Goal: Task Accomplishment & Management: Manage account settings

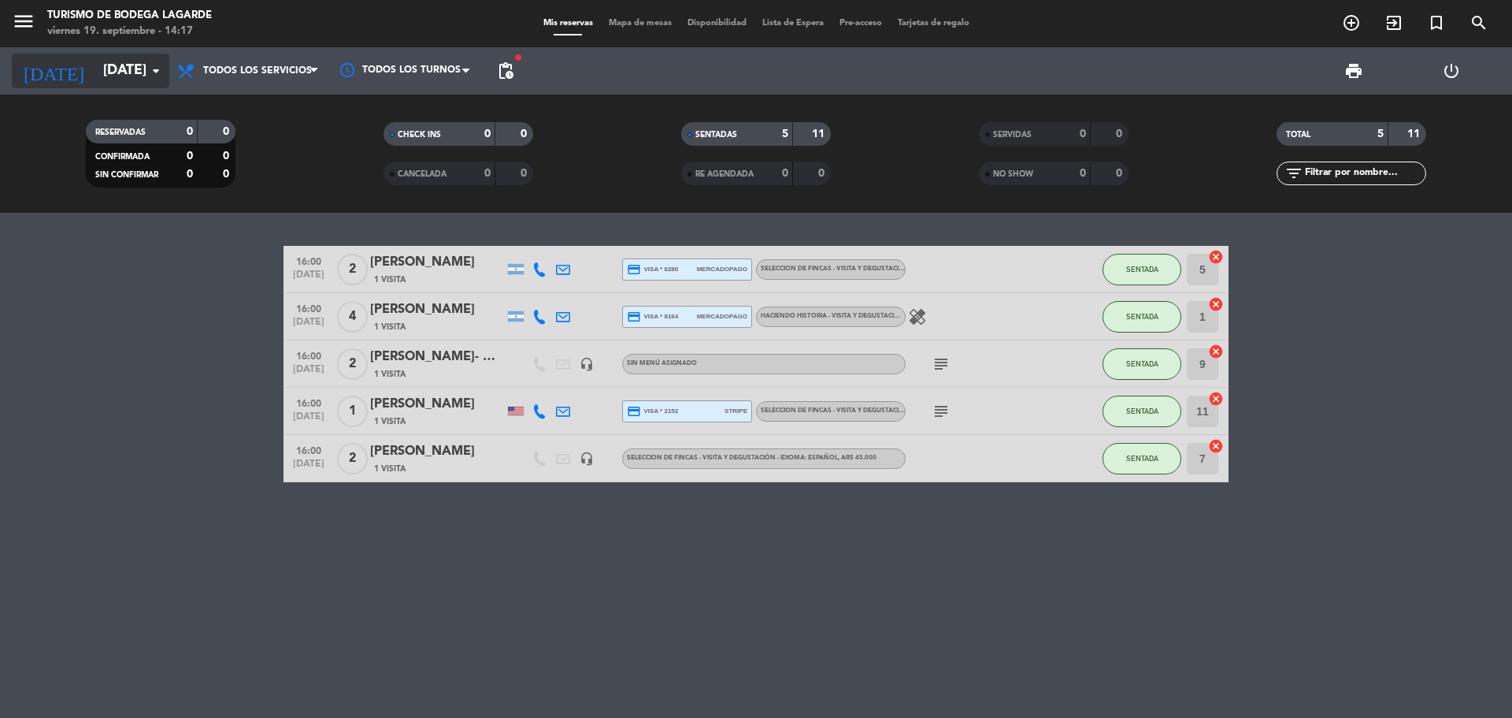
click at [136, 75] on input "[DATE]" at bounding box center [186, 71] width 183 height 32
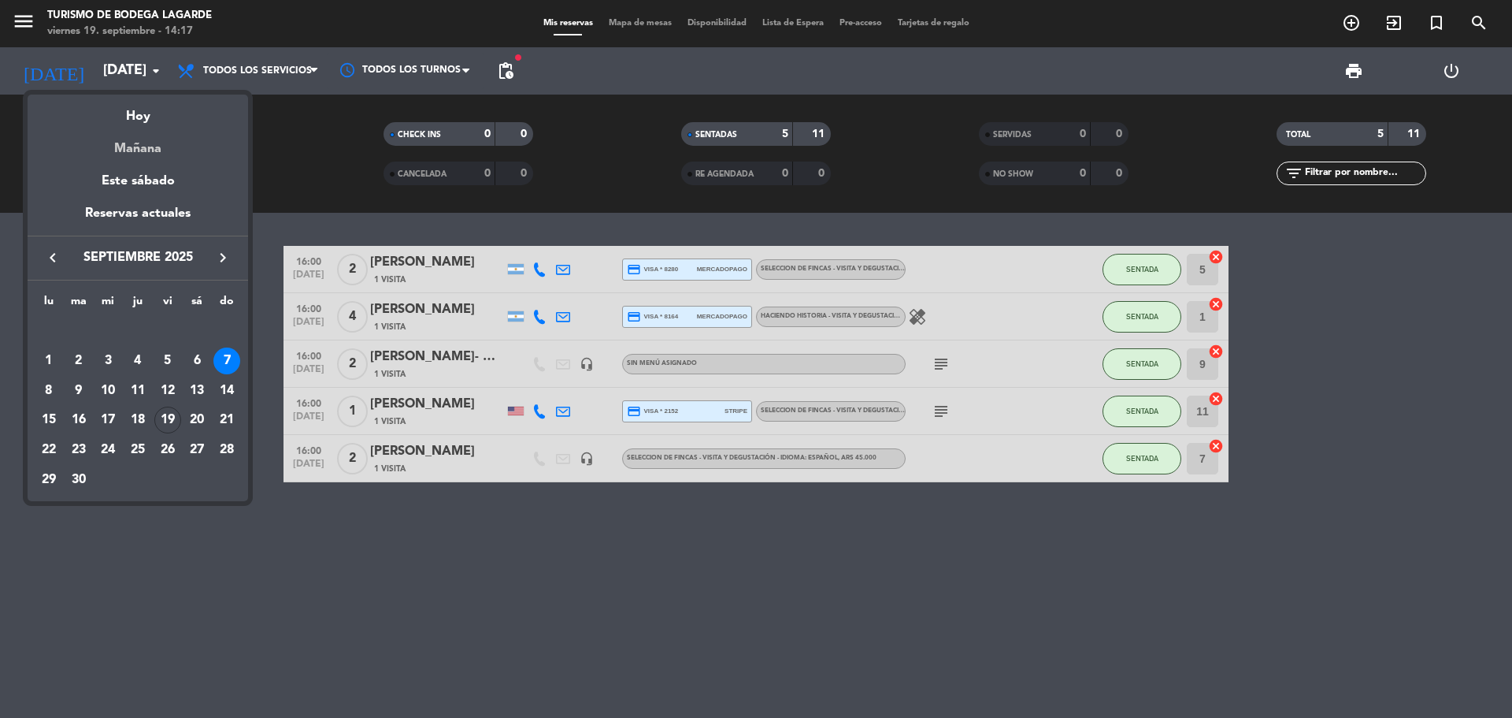
click at [142, 142] on div "Mañana" at bounding box center [138, 143] width 221 height 32
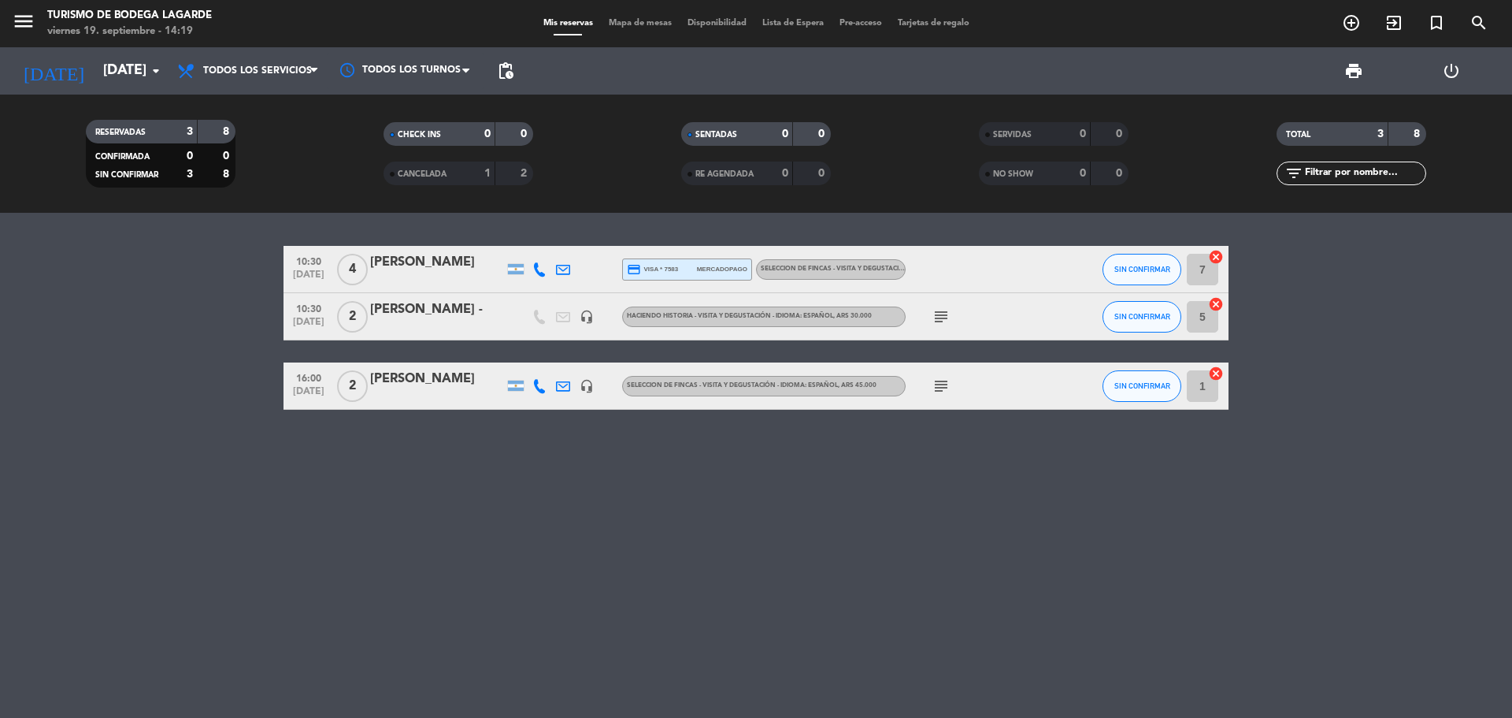
click at [933, 310] on span "subject" at bounding box center [942, 316] width 24 height 19
click at [939, 314] on icon "subject" at bounding box center [941, 316] width 19 height 19
click at [457, 273] on div at bounding box center [437, 279] width 134 height 13
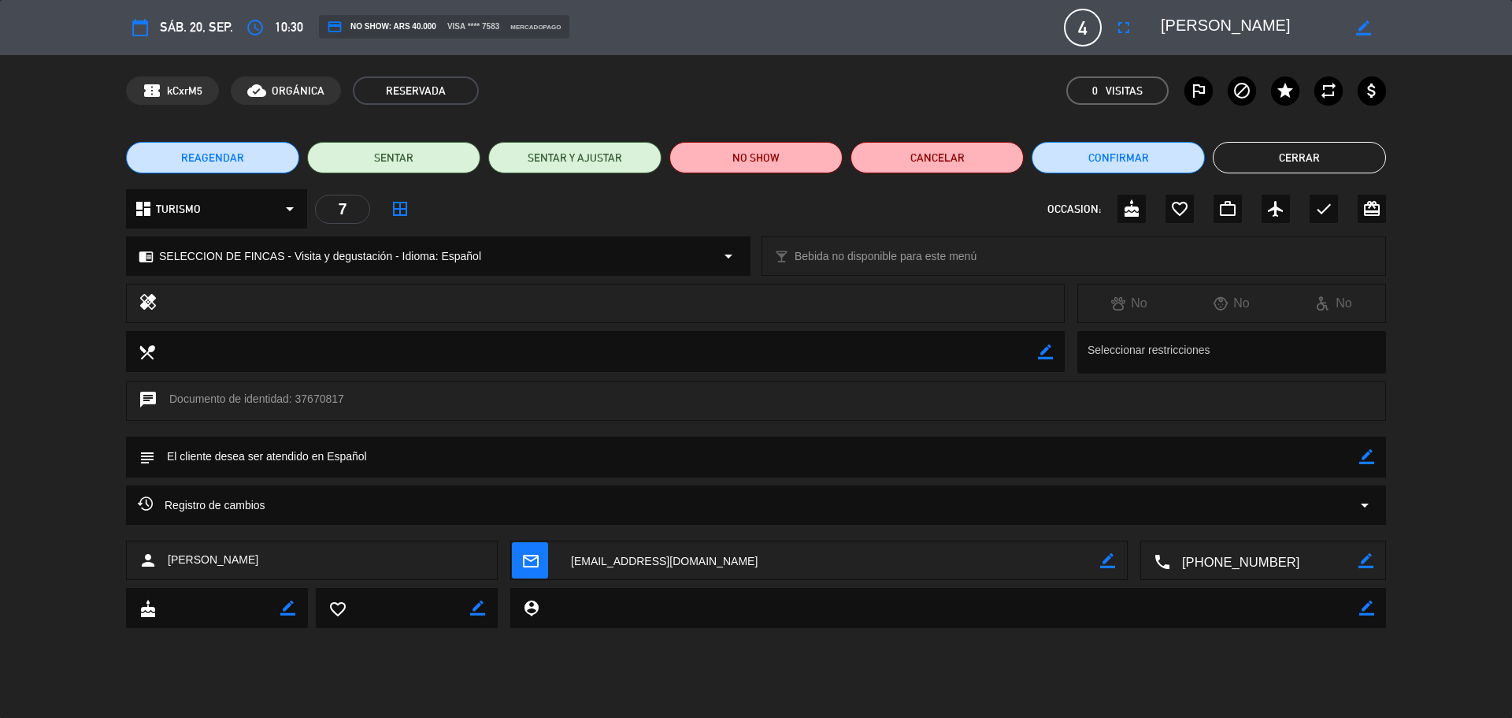
click at [1233, 556] on textarea at bounding box center [1265, 560] width 188 height 39
click at [1227, 518] on span "Click para copiar" at bounding box center [1245, 522] width 83 height 17
drag, startPoint x: 1280, startPoint y: 26, endPoint x: 1159, endPoint y: 27, distance: 121.3
click at [1159, 27] on div "border_color" at bounding box center [1268, 27] width 236 height 28
click at [1284, 163] on button "Cerrar" at bounding box center [1299, 158] width 173 height 32
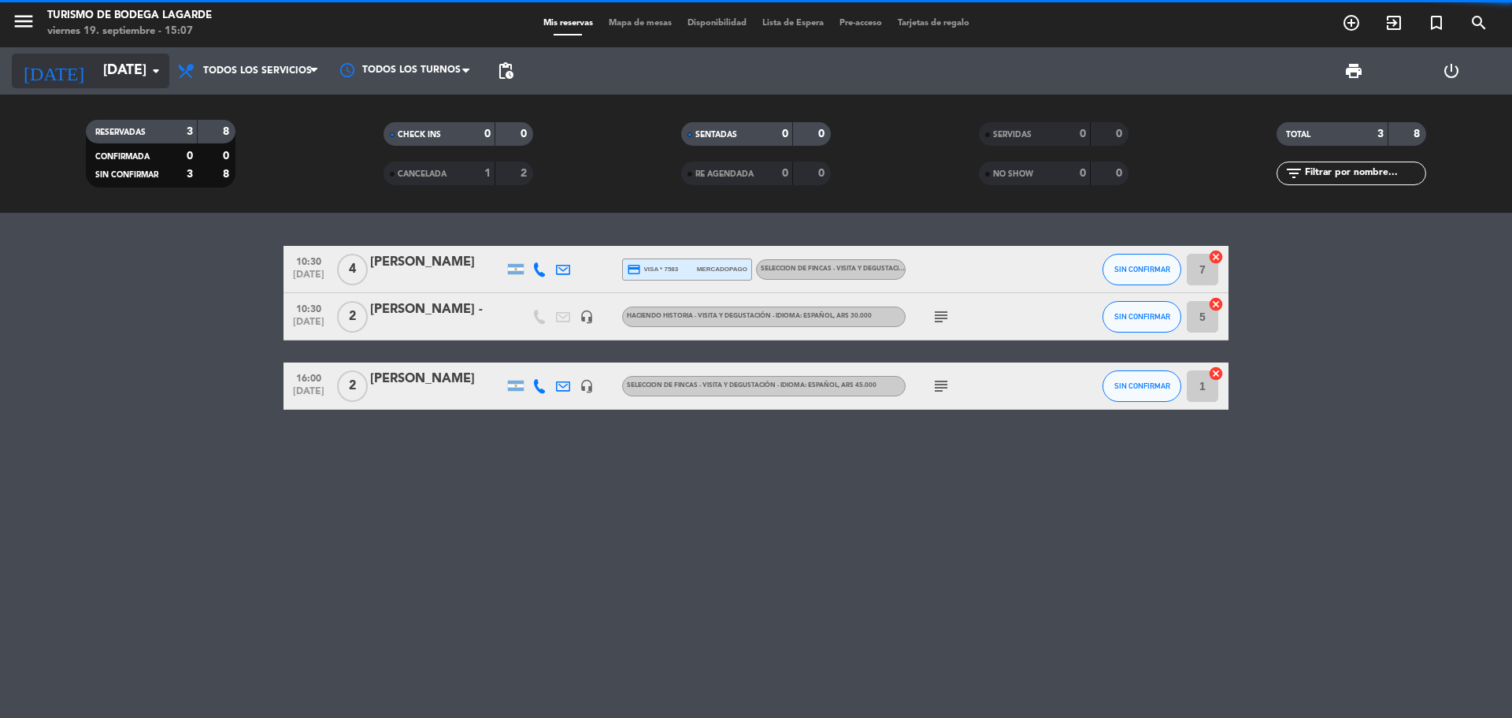
click at [95, 77] on input "[DATE]" at bounding box center [186, 71] width 183 height 32
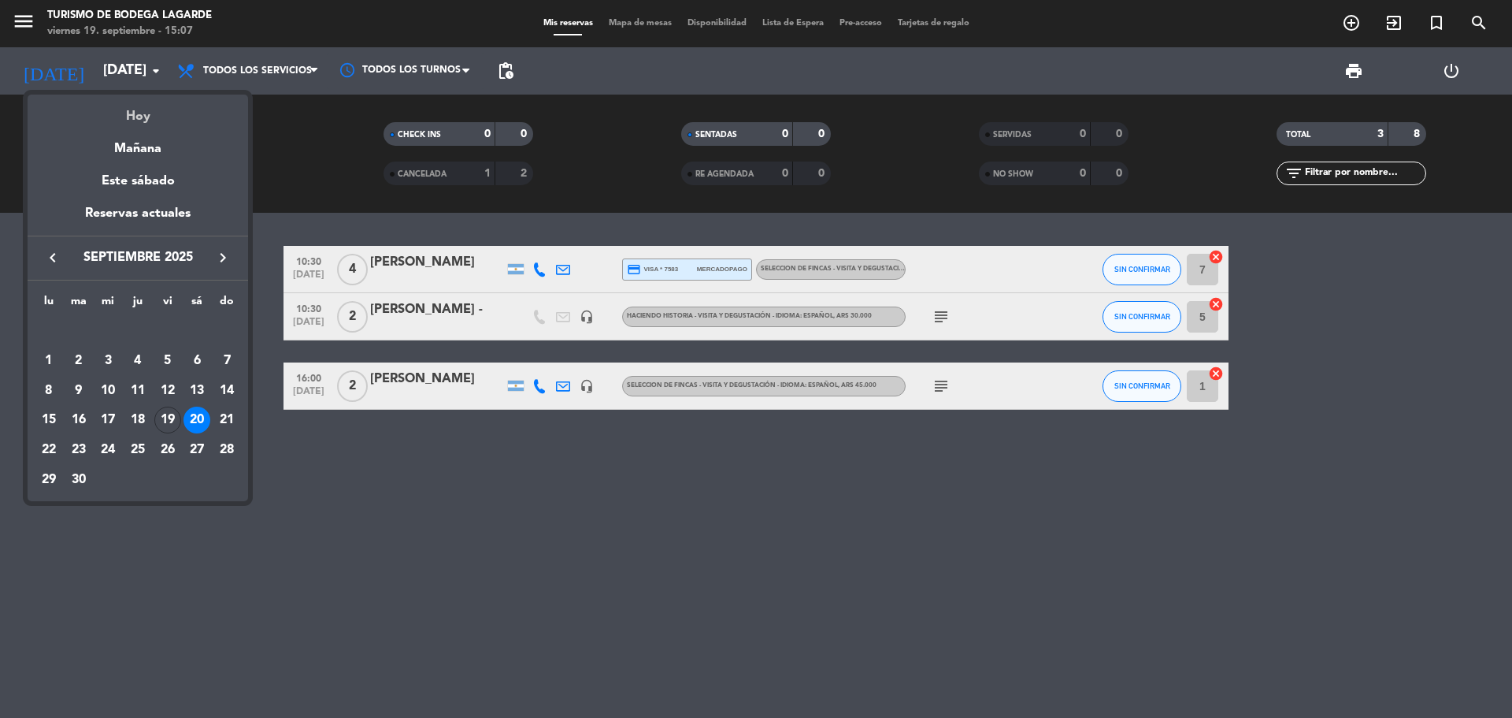
click at [107, 113] on div "Hoy" at bounding box center [138, 111] width 221 height 32
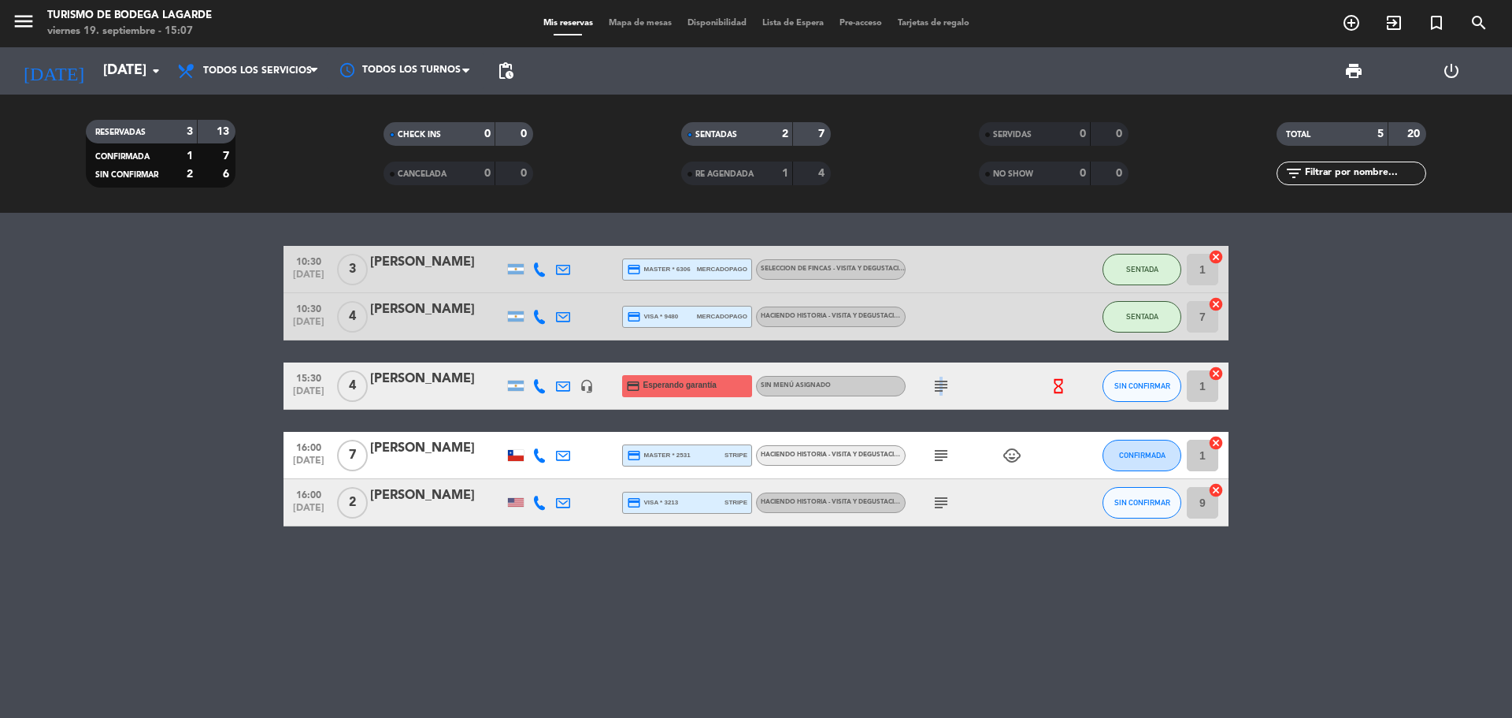
click at [941, 390] on icon "subject" at bounding box center [941, 386] width 19 height 19
click at [954, 549] on div "10:30 [DATE] 3 [PERSON_NAME] credit_card master * 6306 mercadopago SELECCION DE…" at bounding box center [756, 465] width 1512 height 505
click at [115, 62] on input "[DATE]" at bounding box center [186, 71] width 183 height 32
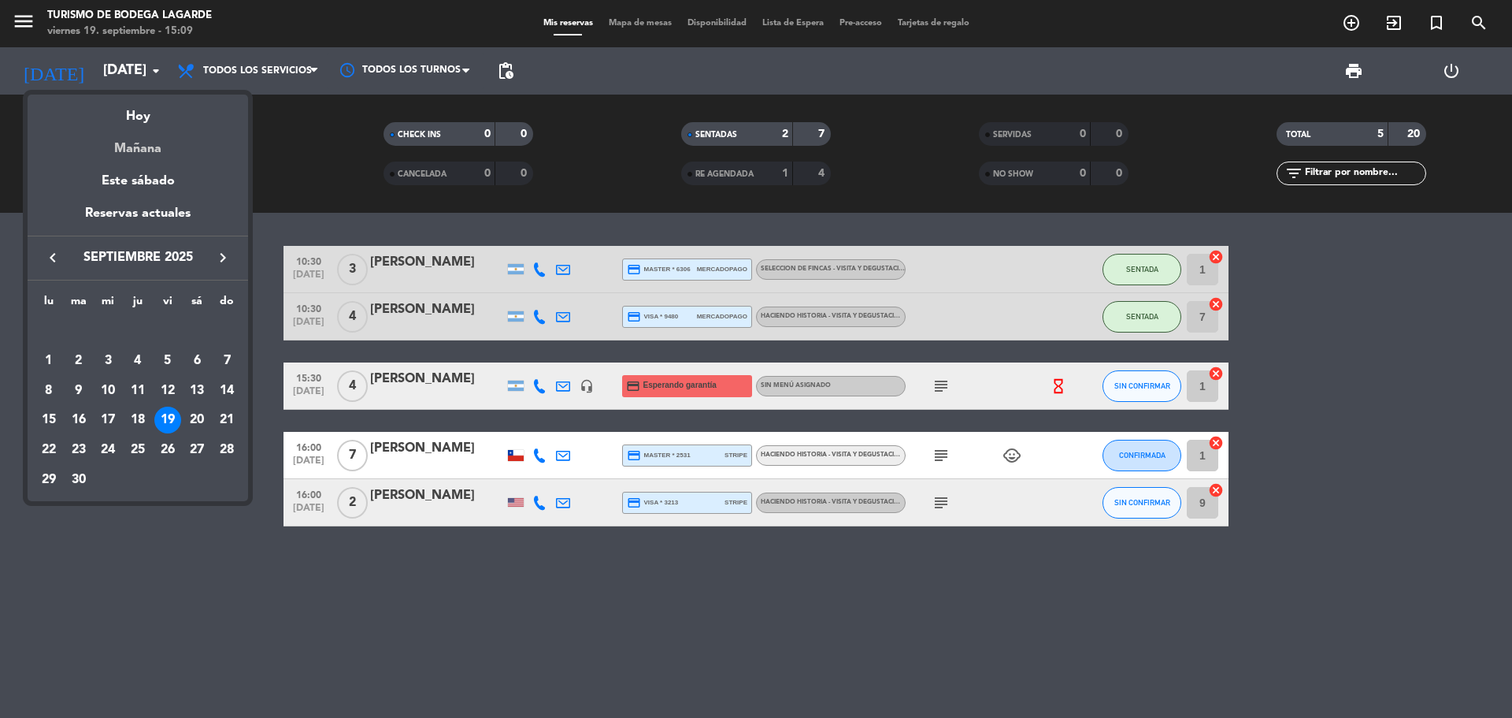
click at [131, 153] on div "Mañana" at bounding box center [138, 143] width 221 height 32
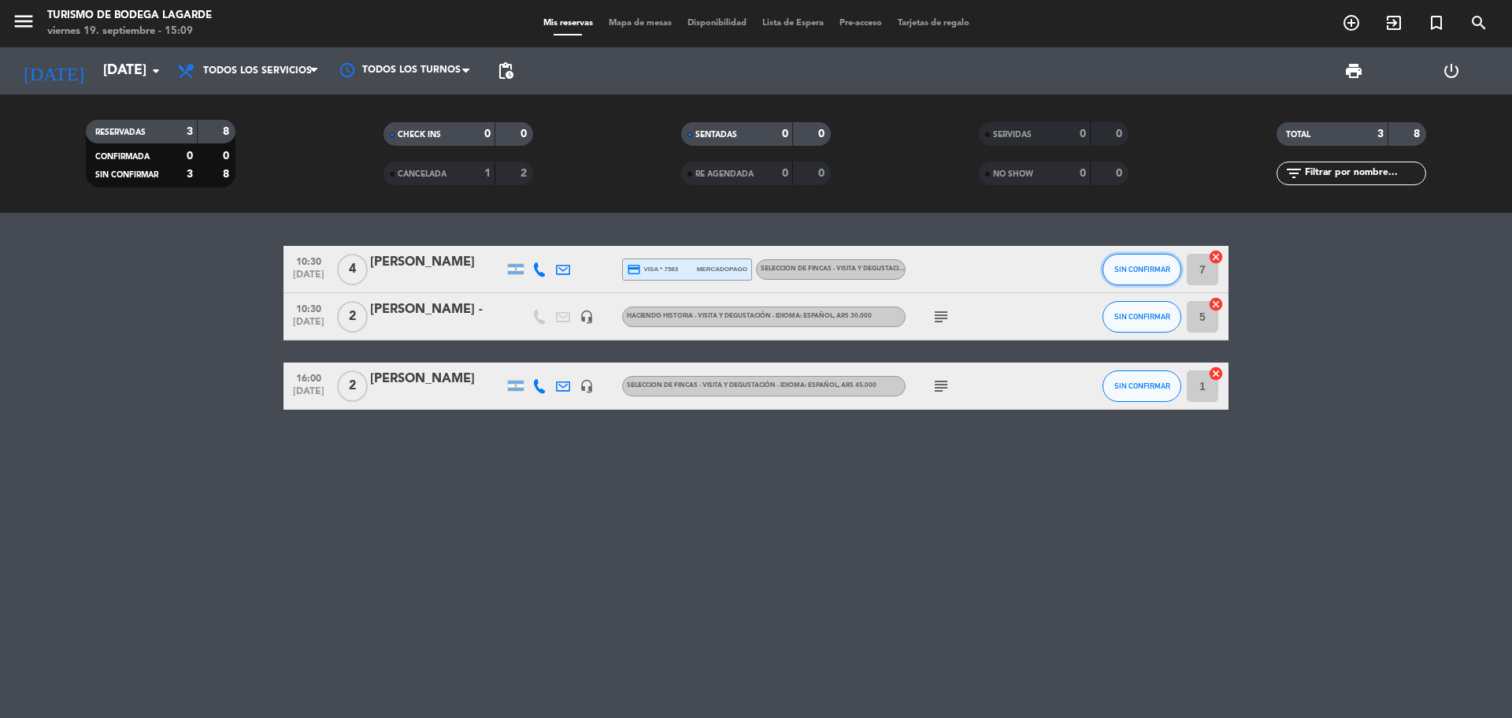
click at [1125, 257] on button "SIN CONFIRMAR" at bounding box center [1142, 270] width 79 height 32
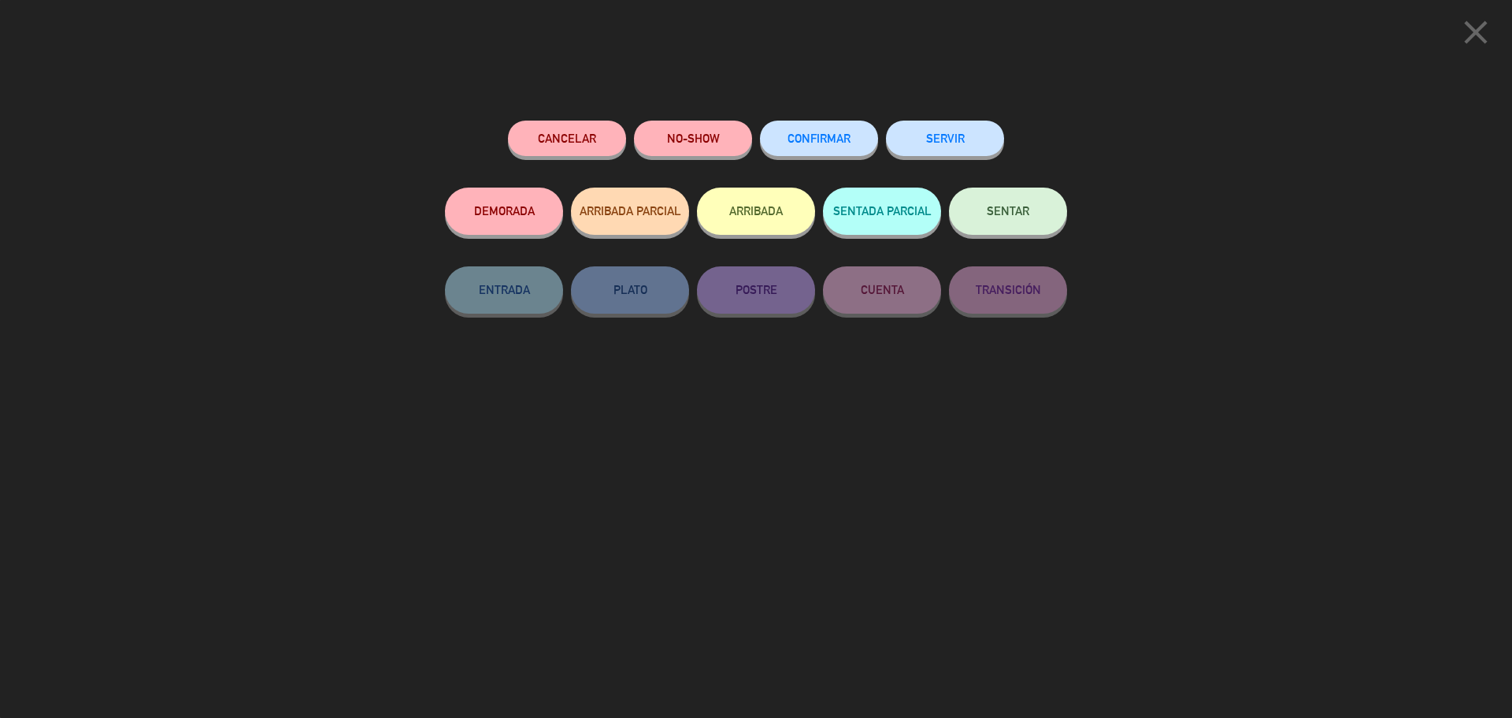
click at [804, 143] on span "CONFIRMAR" at bounding box center [819, 138] width 63 height 13
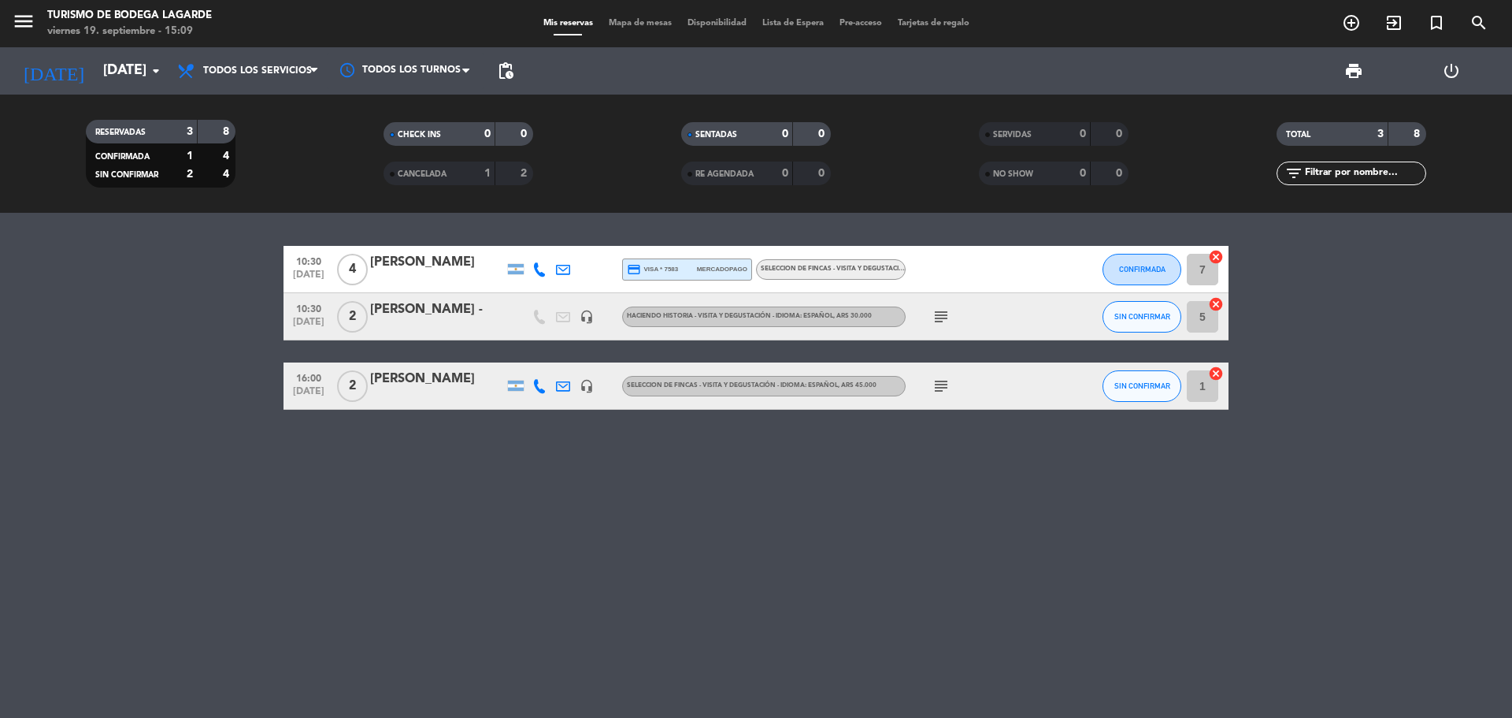
click at [472, 311] on div "[PERSON_NAME] -" at bounding box center [437, 309] width 134 height 20
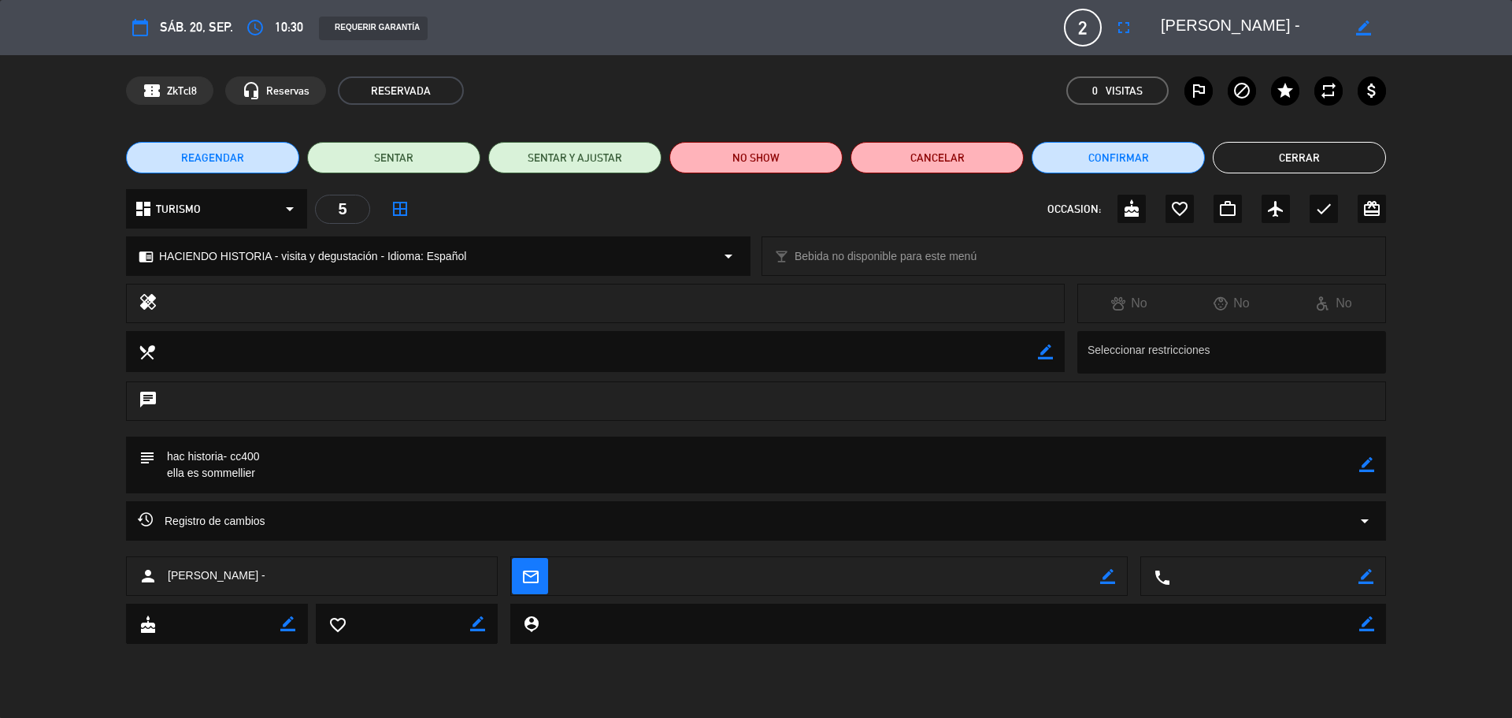
click at [1257, 165] on button "Cerrar" at bounding box center [1299, 158] width 173 height 32
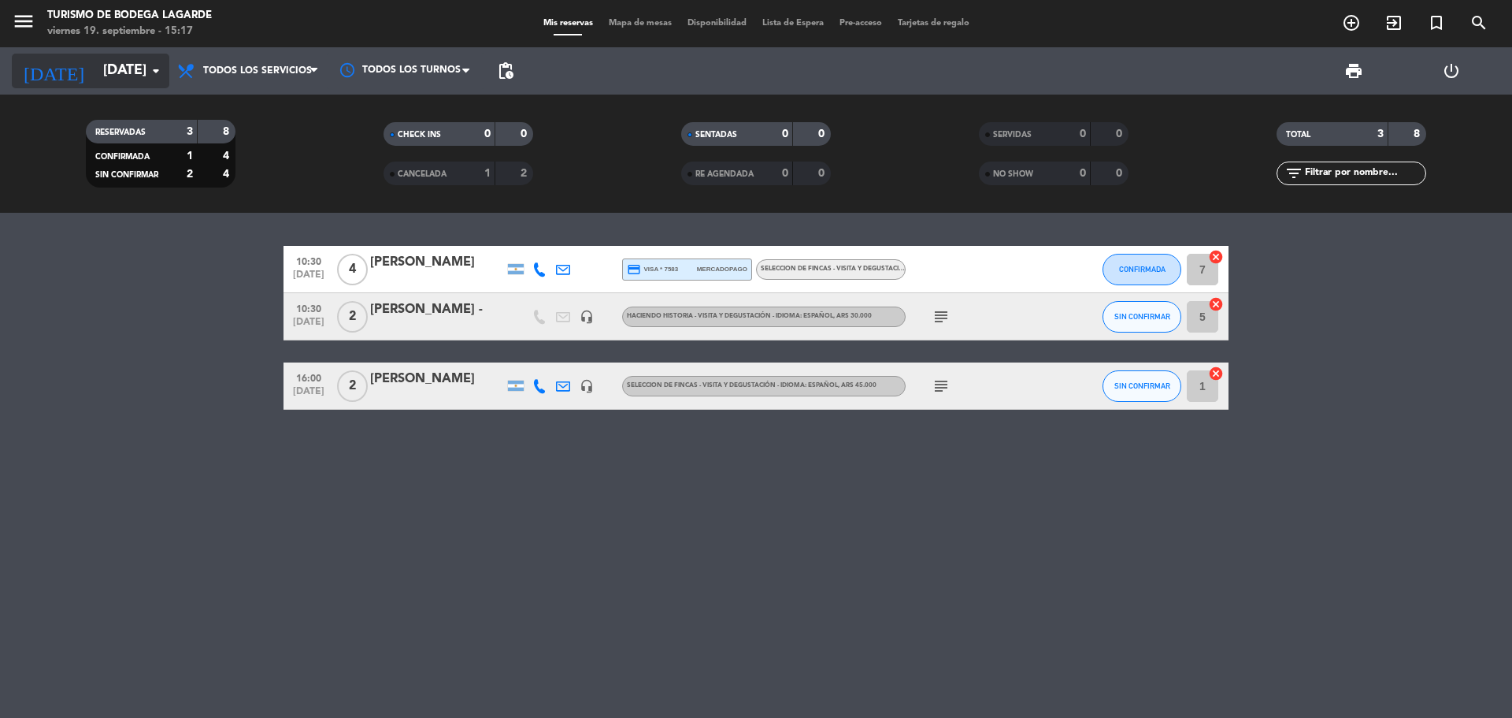
click at [128, 54] on div "[DATE] [DATE] arrow_drop_down" at bounding box center [91, 71] width 158 height 35
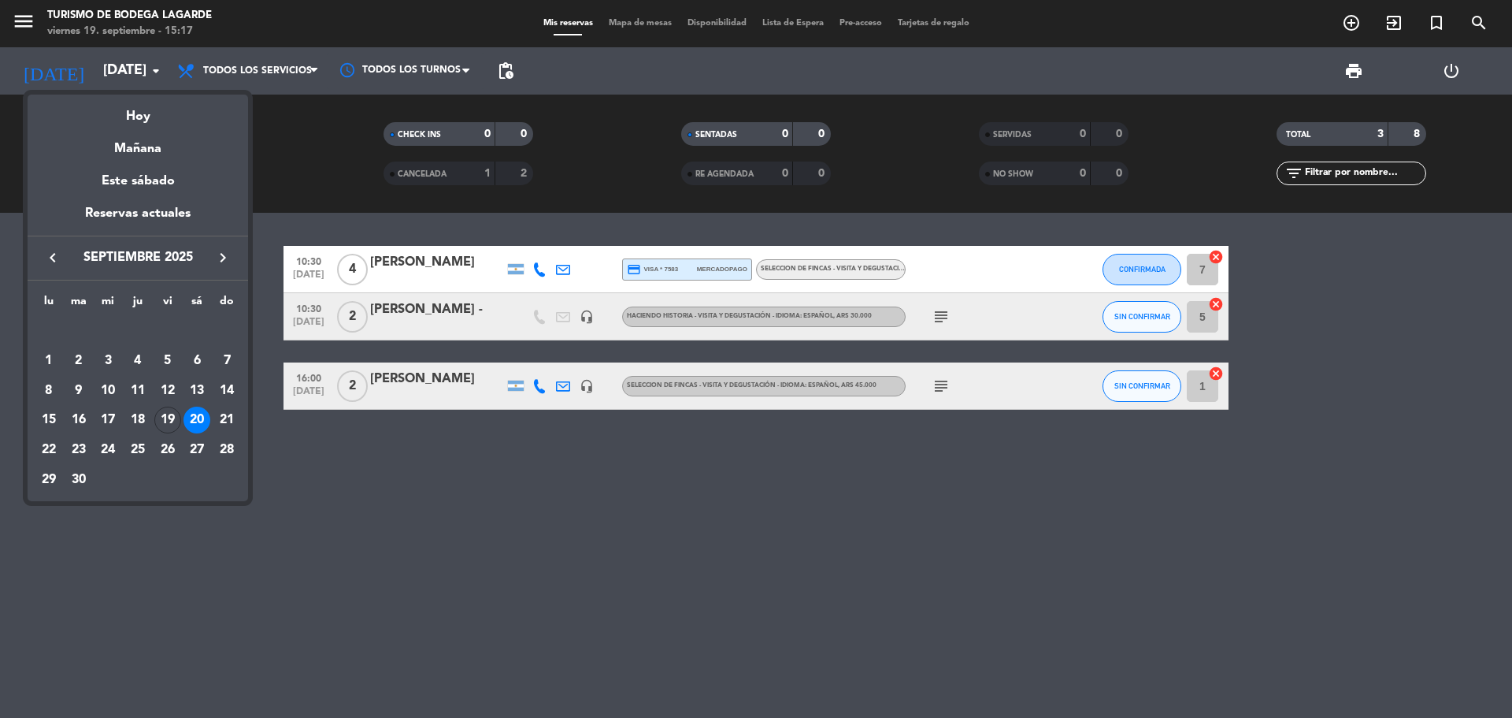
click at [225, 262] on icon "keyboard_arrow_right" at bounding box center [222, 257] width 19 height 19
click at [176, 424] on div "21" at bounding box center [167, 419] width 27 height 27
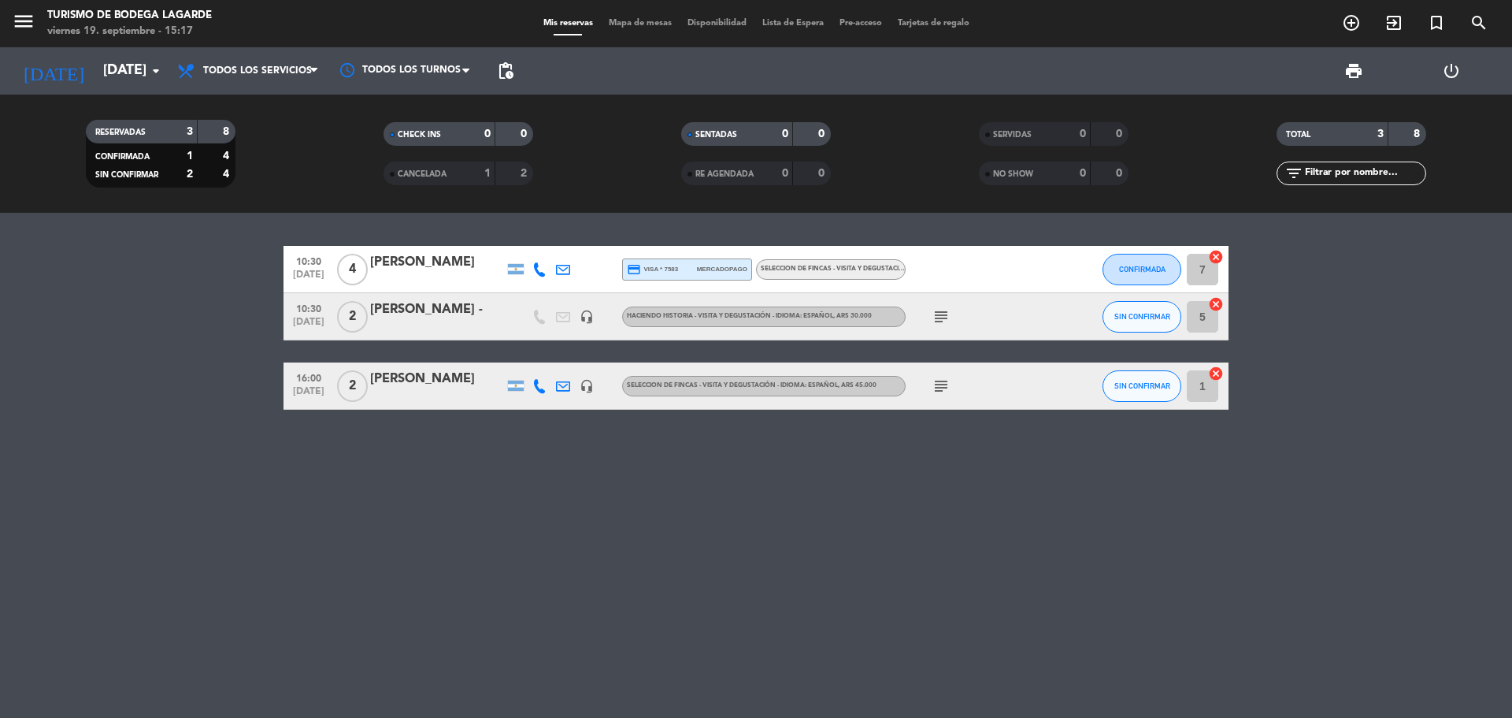
type input "[DATE]"
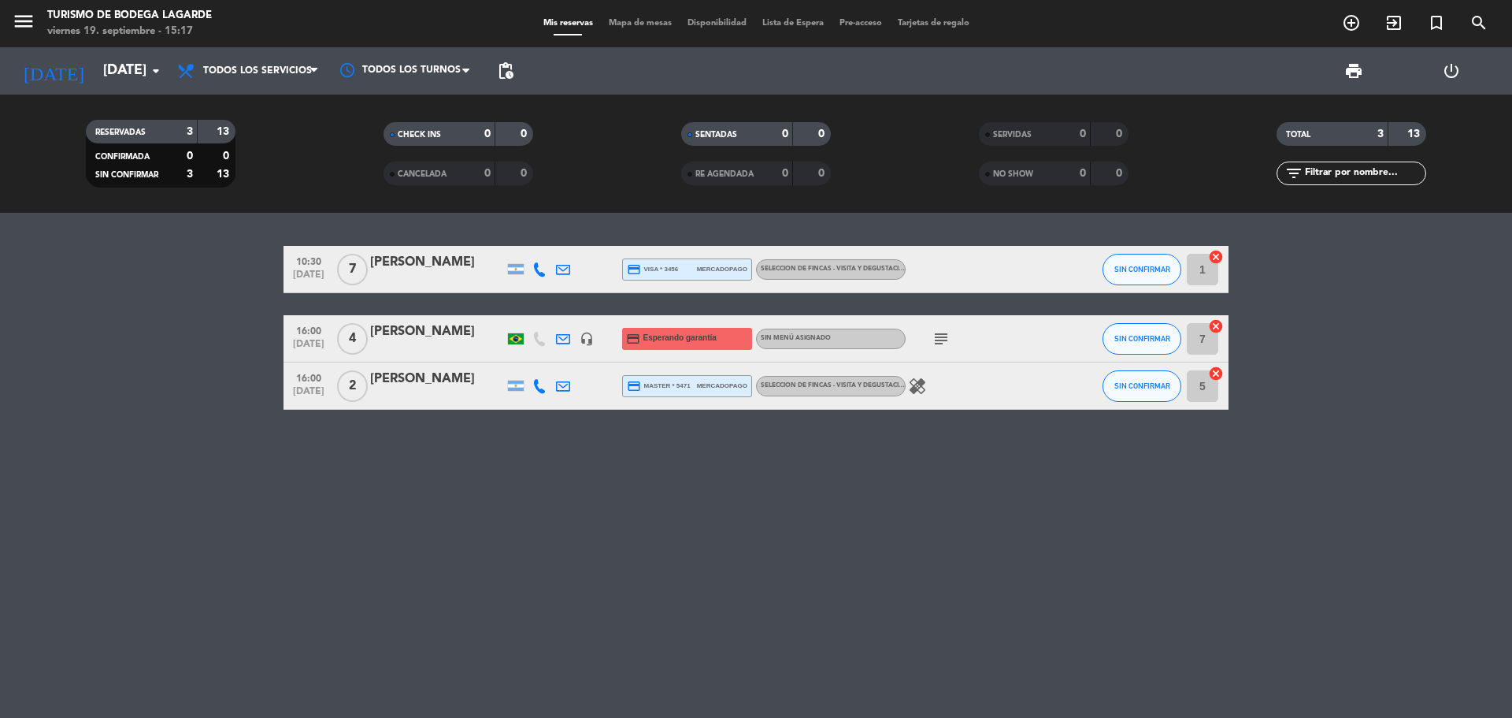
click at [447, 328] on div "[PERSON_NAME]" at bounding box center [437, 331] width 134 height 20
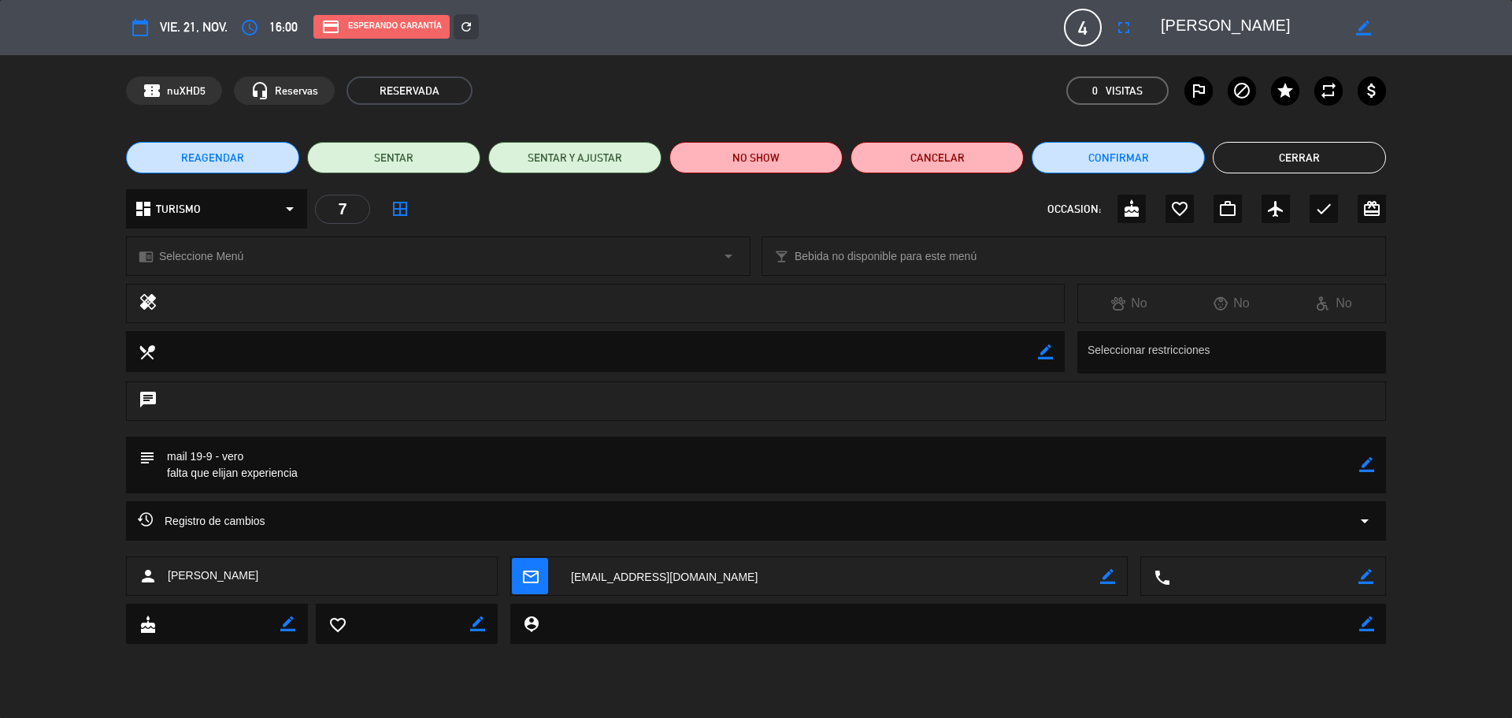
click at [1357, 461] on textarea at bounding box center [757, 464] width 1204 height 57
click at [1367, 464] on icon "border_color" at bounding box center [1367, 464] width 15 height 15
click at [1291, 463] on textarea at bounding box center [757, 464] width 1204 height 57
click at [408, 478] on textarea at bounding box center [757, 464] width 1204 height 57
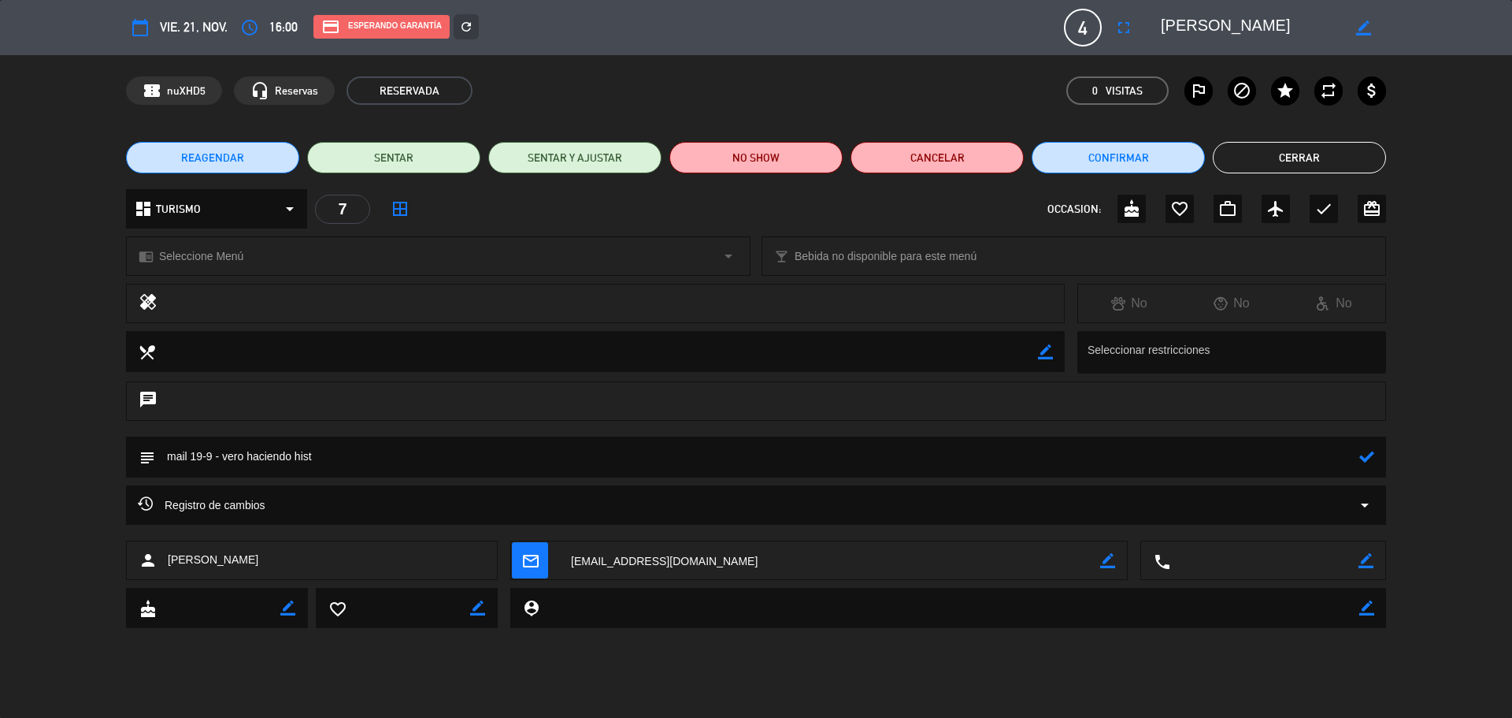
type textarea "mail 19-9 - vero haciendo hist"
click at [253, 209] on div "dashboard TURISMO arrow_drop_down" at bounding box center [216, 208] width 181 height 39
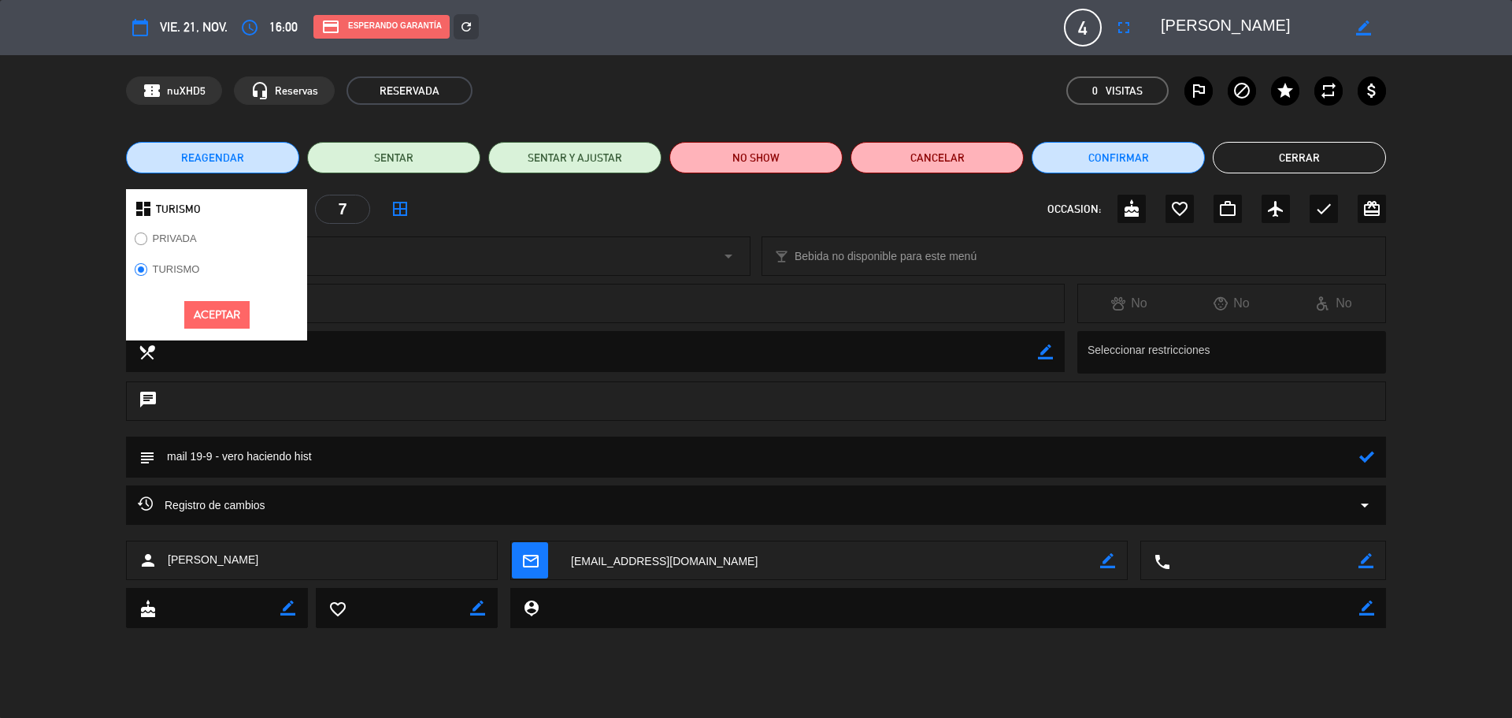
click at [183, 275] on label "TURISMO" at bounding box center [167, 271] width 82 height 25
click at [217, 309] on button "Aceptar" at bounding box center [216, 315] width 65 height 28
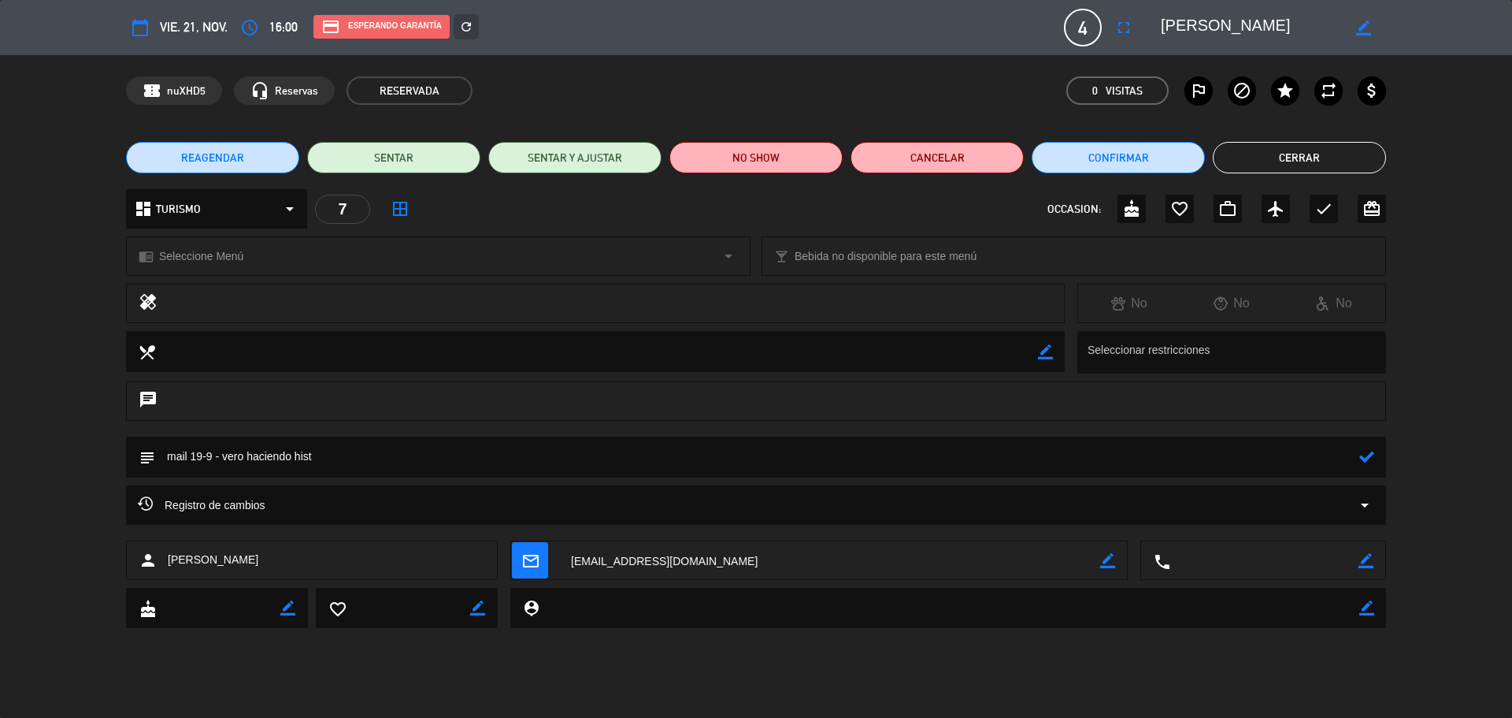
click at [186, 245] on div "chrome_reader_mode Seleccione Menú arrow_drop_down" at bounding box center [438, 256] width 623 height 38
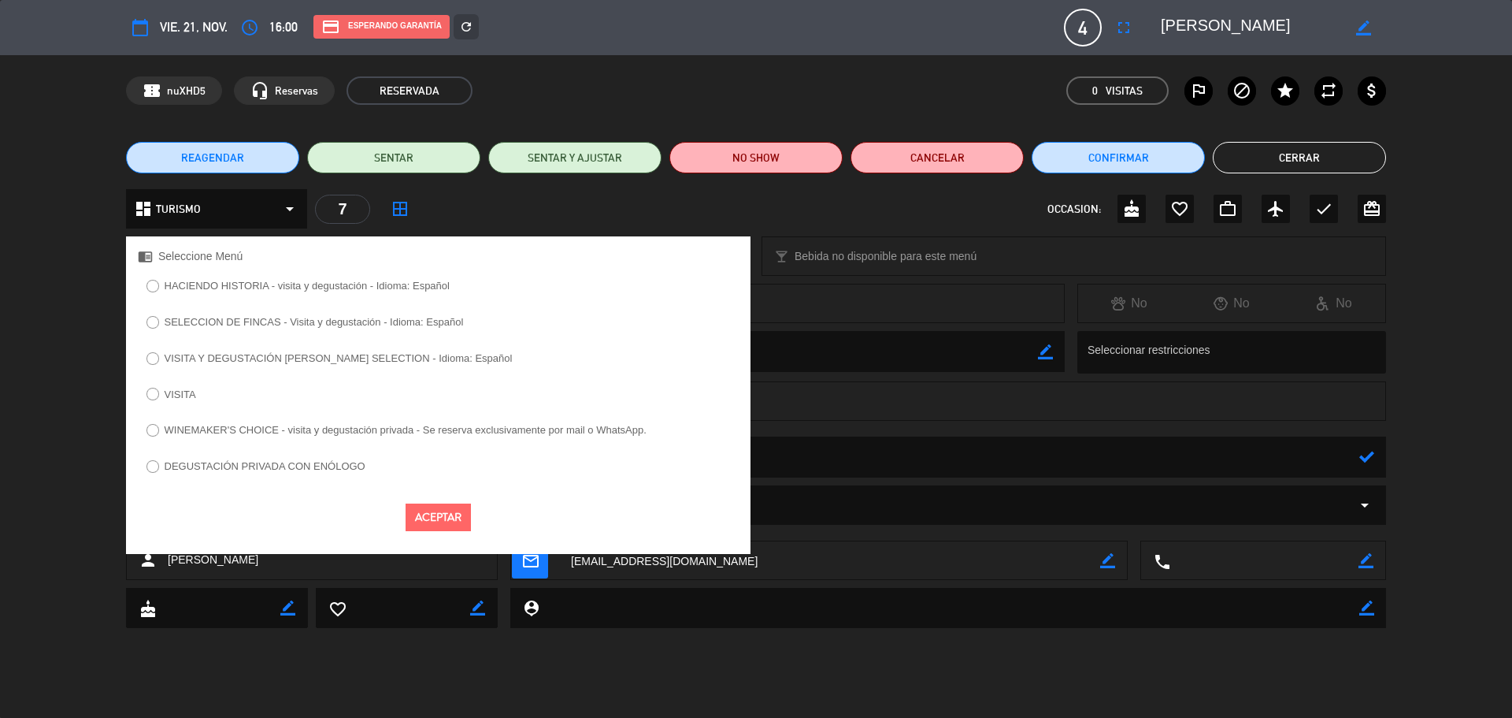
click at [264, 288] on label "HACIENDO HISTORIA - visita y degustación - Idioma: Español" at bounding box center [307, 285] width 285 height 10
click at [421, 520] on button "Aceptar" at bounding box center [438, 517] width 65 height 28
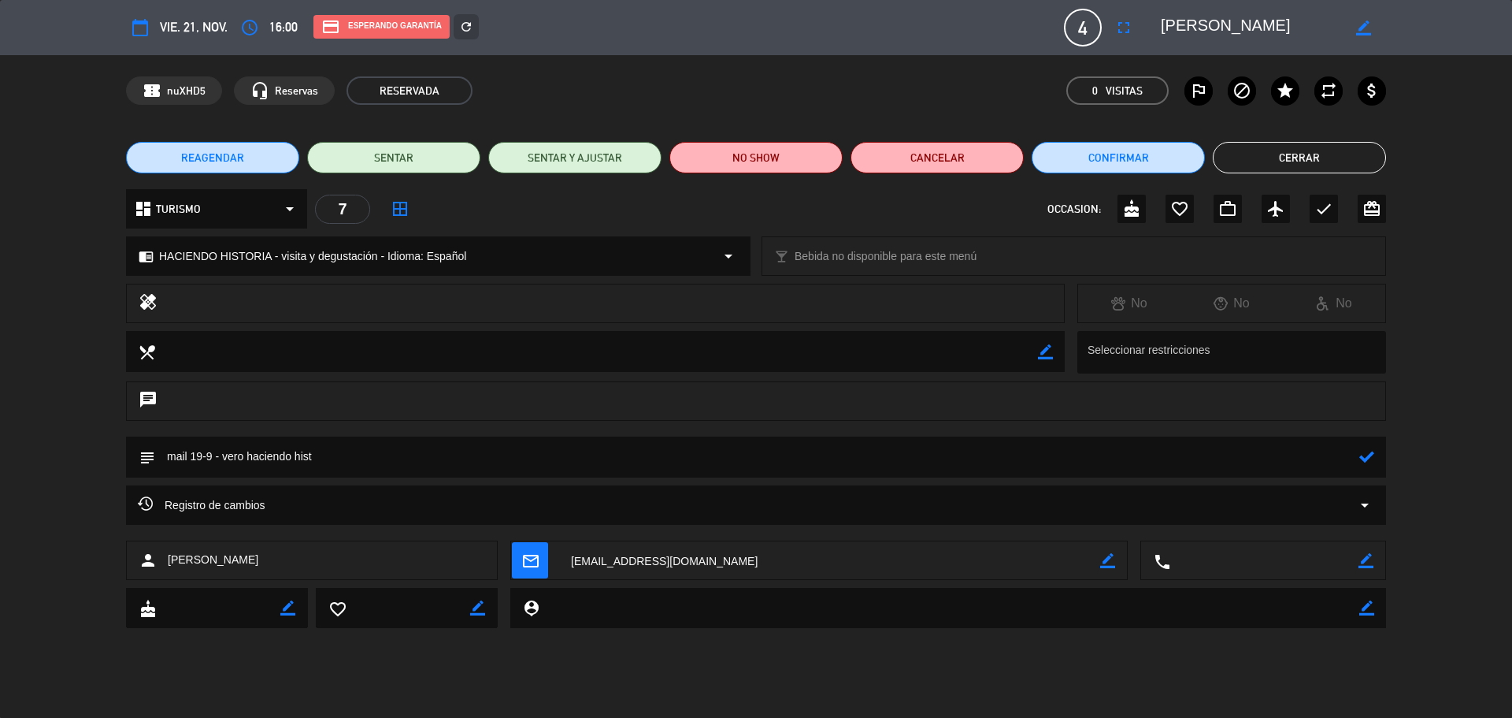
click at [1290, 157] on button "Cerrar" at bounding box center [1299, 158] width 173 height 32
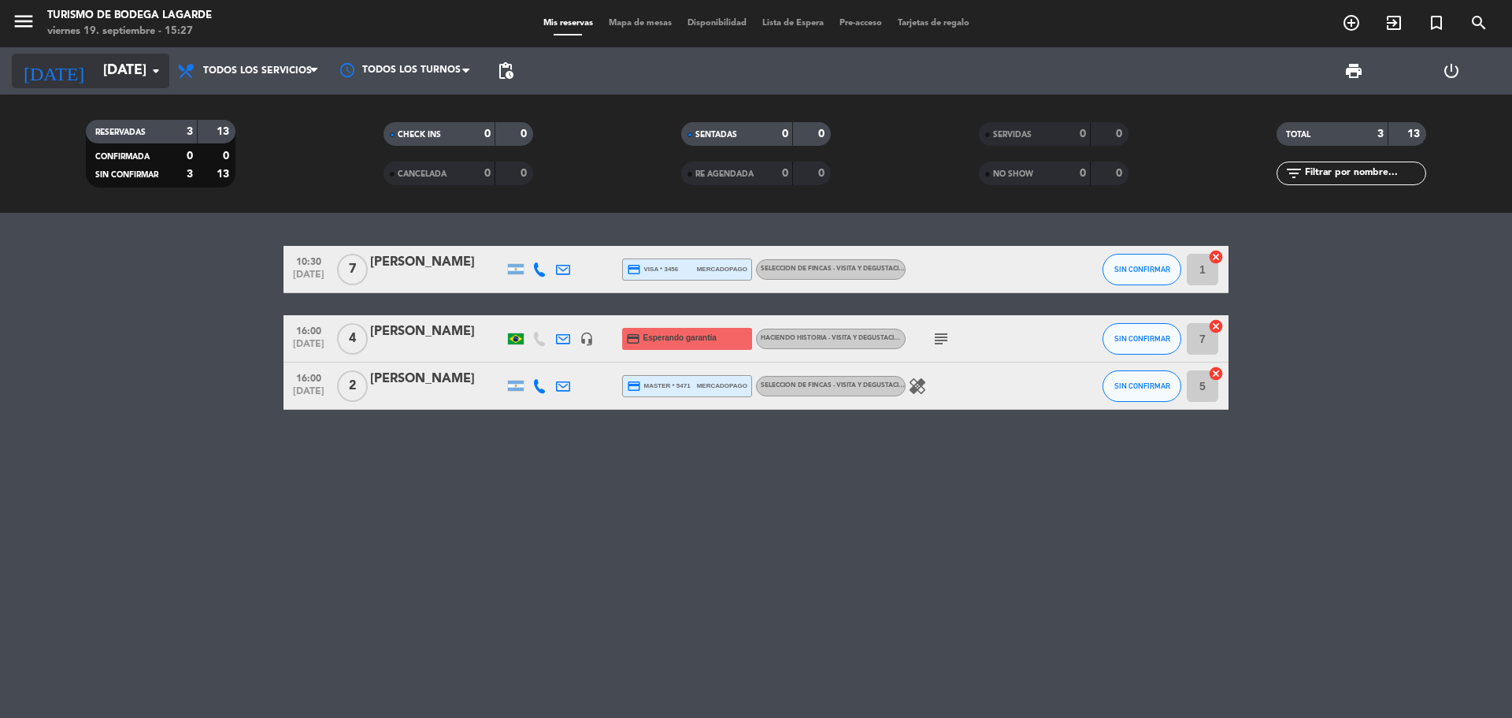
click at [158, 76] on icon "arrow_drop_down" at bounding box center [156, 70] width 19 height 19
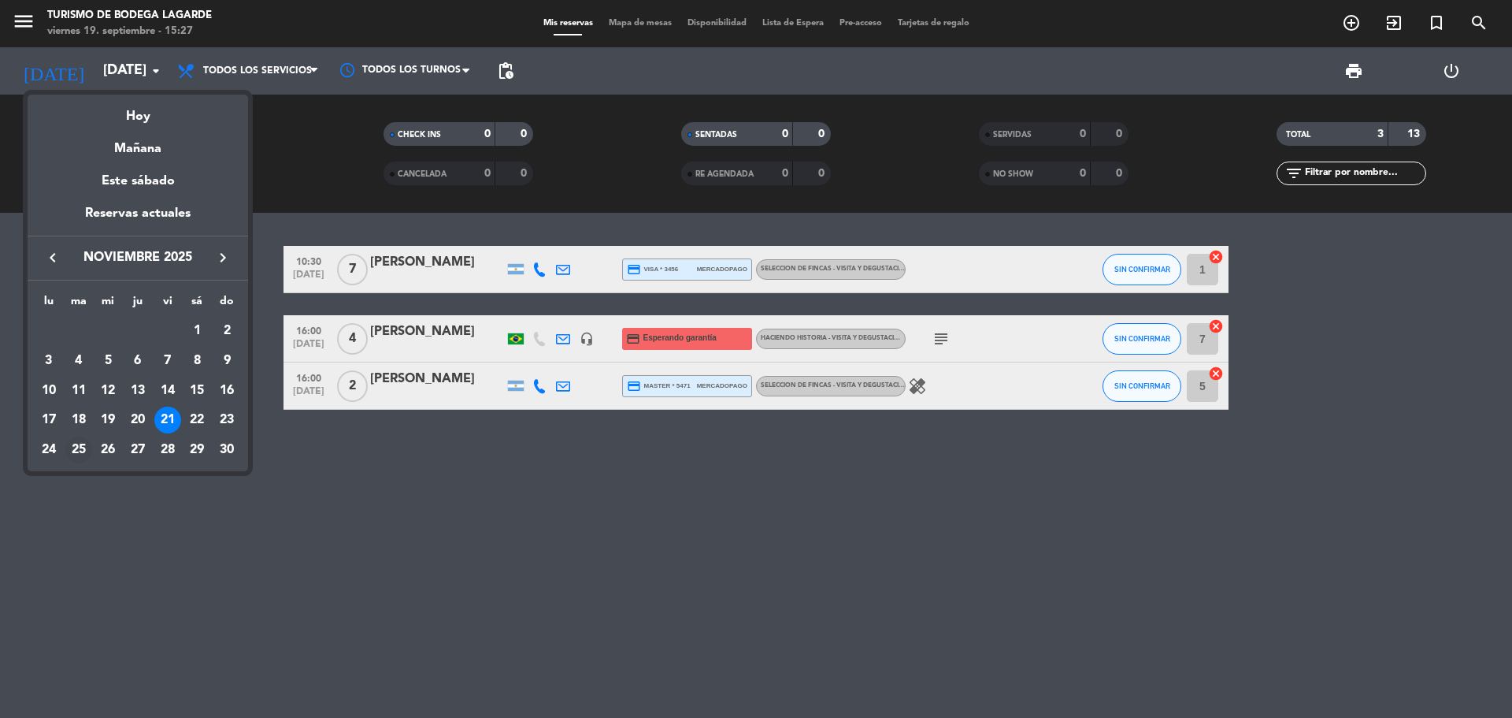
click at [84, 447] on div "25" at bounding box center [78, 449] width 27 height 27
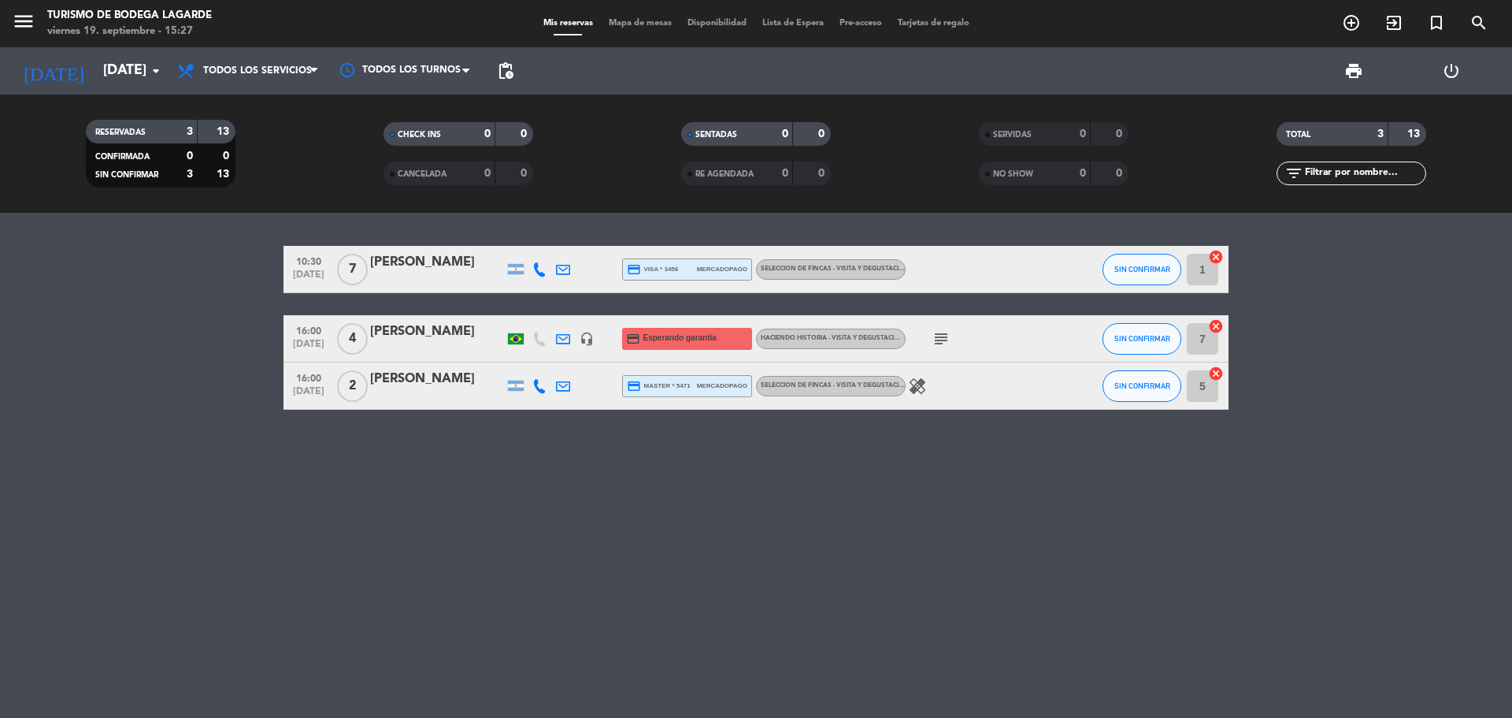
type input "[DATE]"
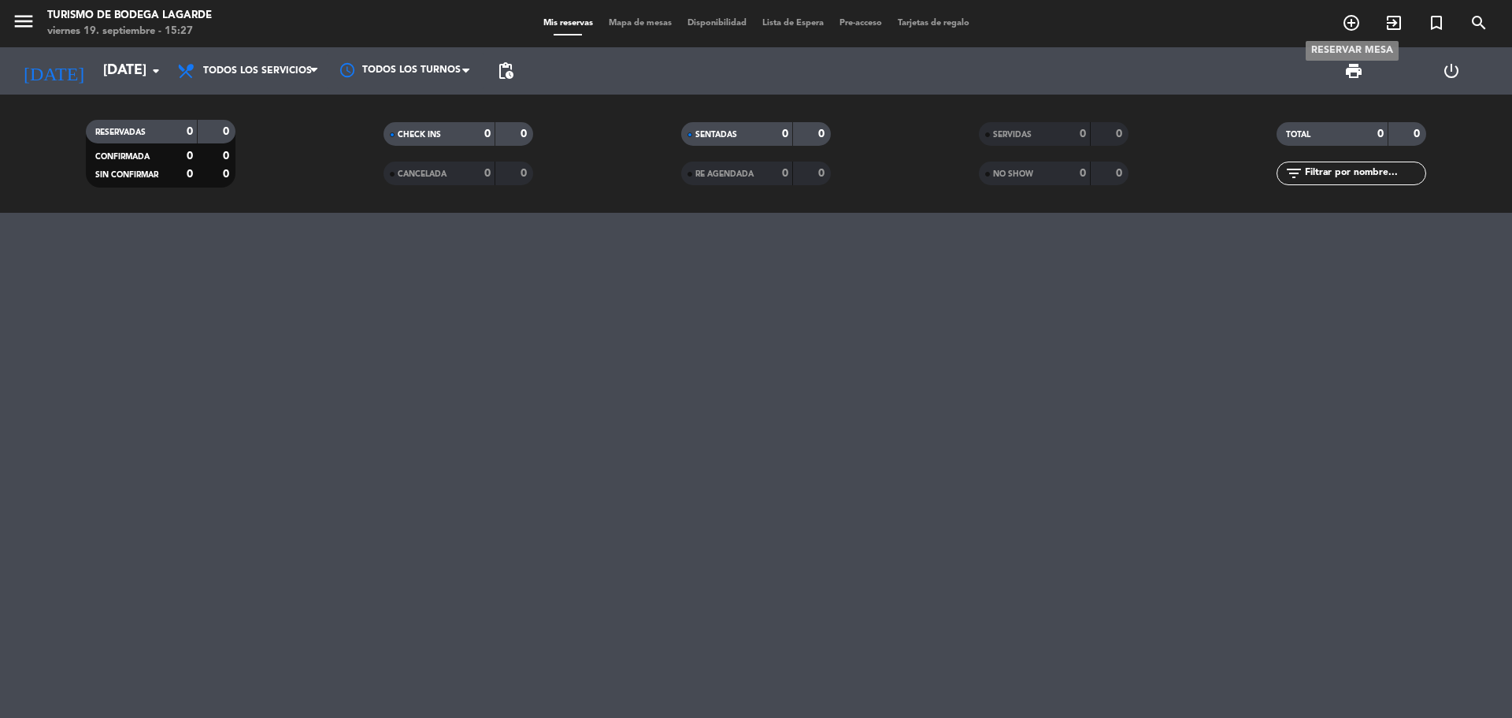
click at [1357, 25] on icon "add_circle_outline" at bounding box center [1351, 22] width 19 height 19
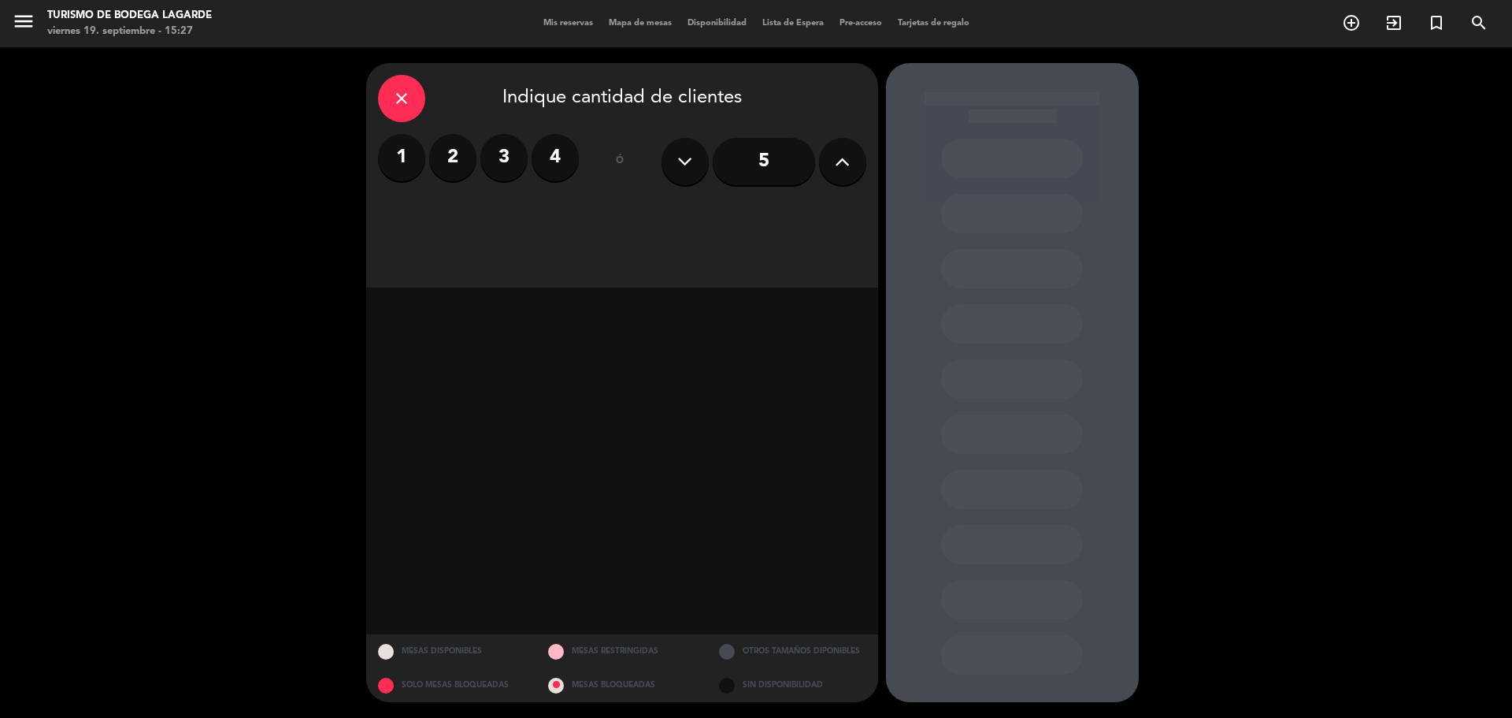
click at [444, 139] on label "2" at bounding box center [452, 157] width 47 height 47
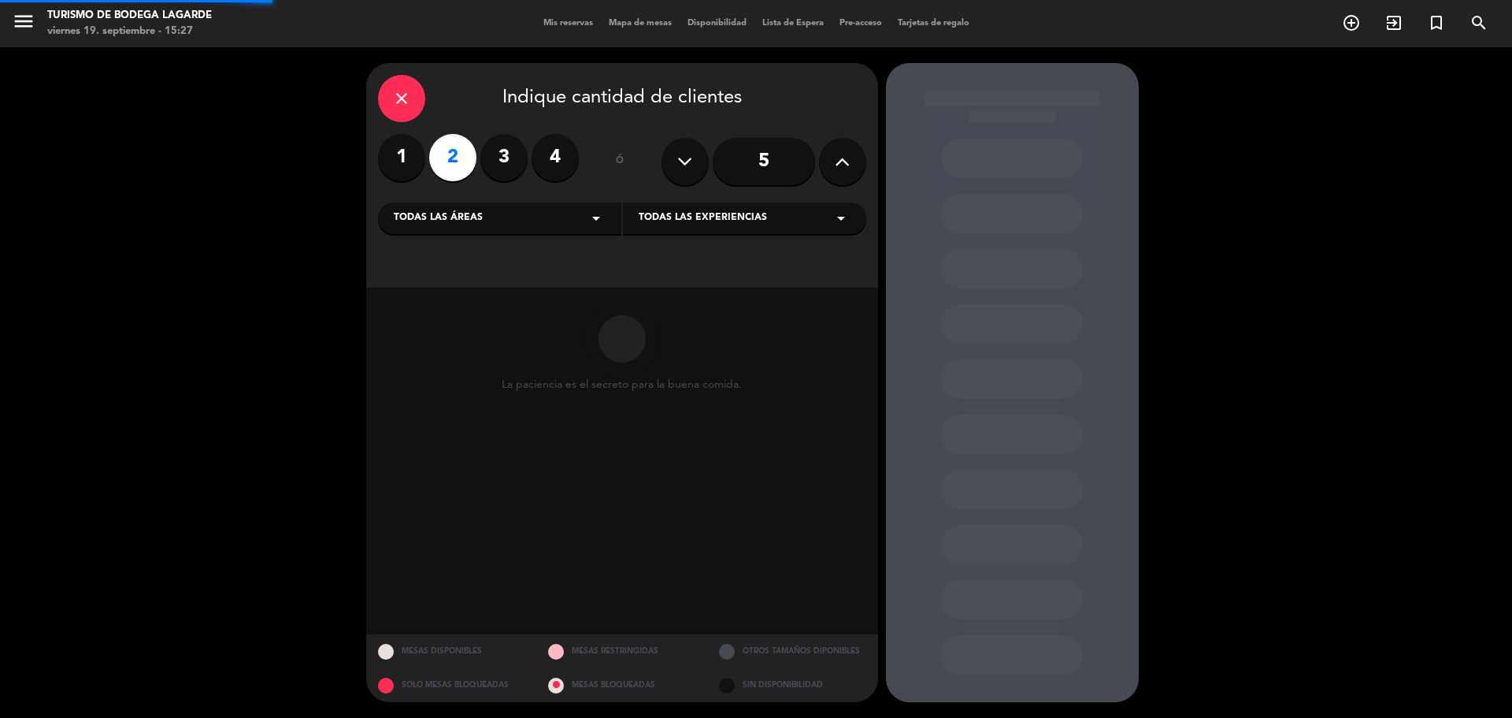
click at [470, 214] on span "Todas las áreas" at bounding box center [438, 218] width 89 height 16
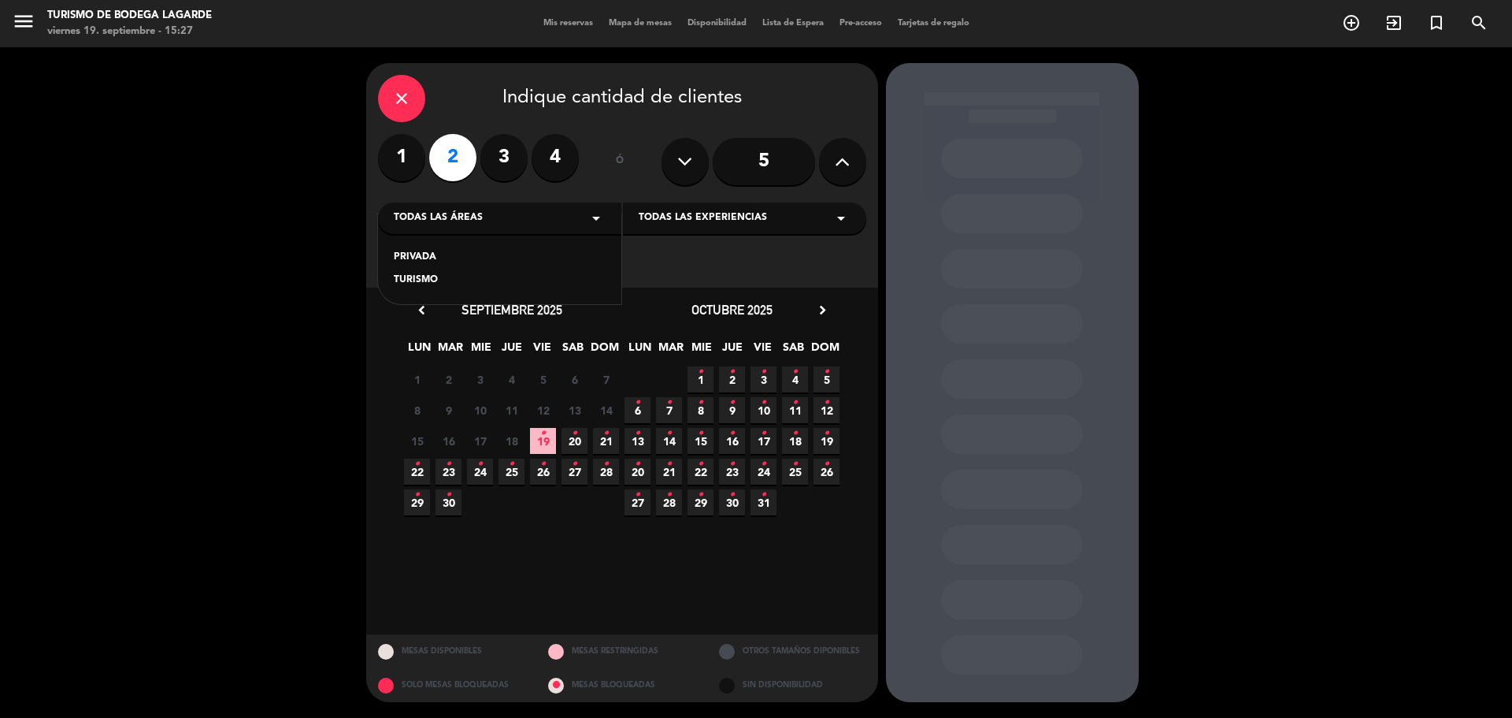
click at [456, 173] on label "2" at bounding box center [452, 157] width 47 height 47
click at [826, 313] on icon "chevron_right" at bounding box center [823, 310] width 17 height 17
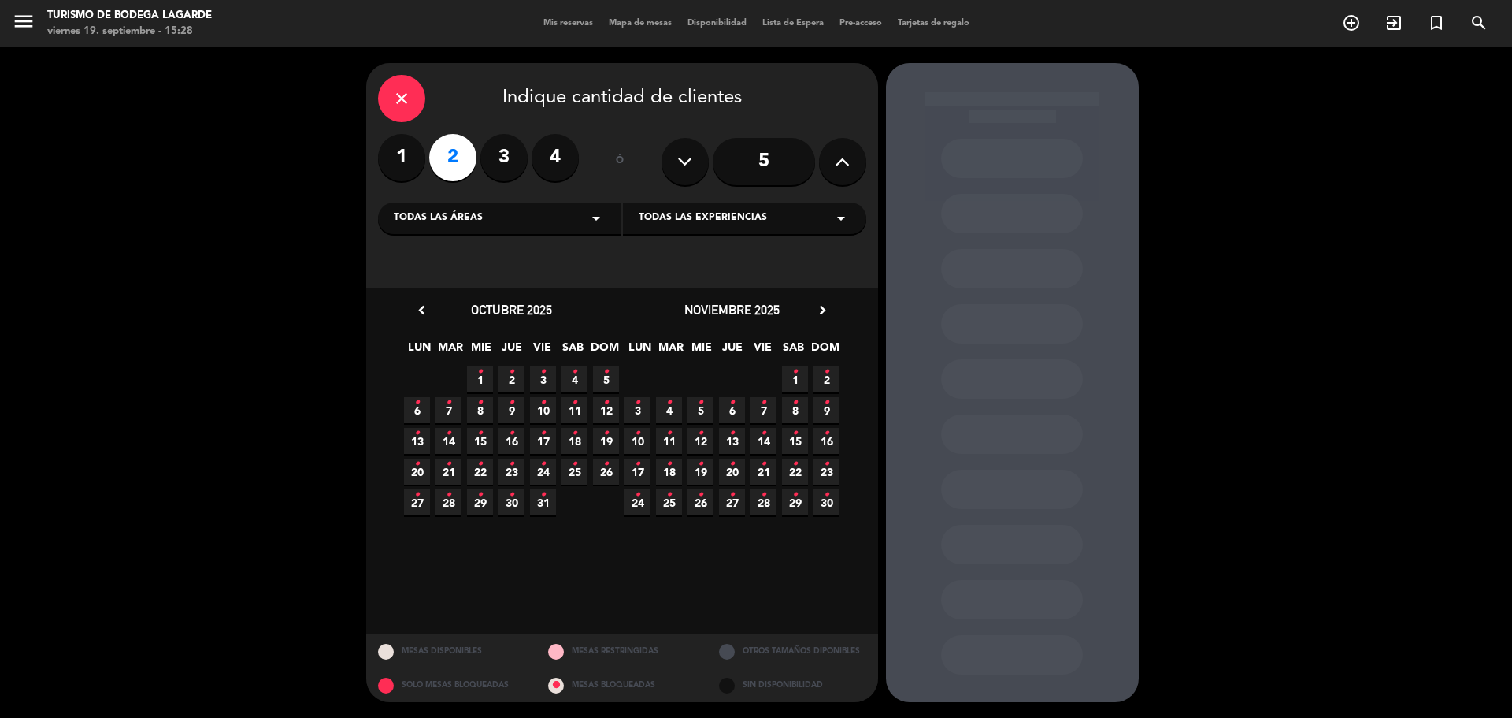
click at [681, 498] on span "25 •" at bounding box center [669, 502] width 26 height 26
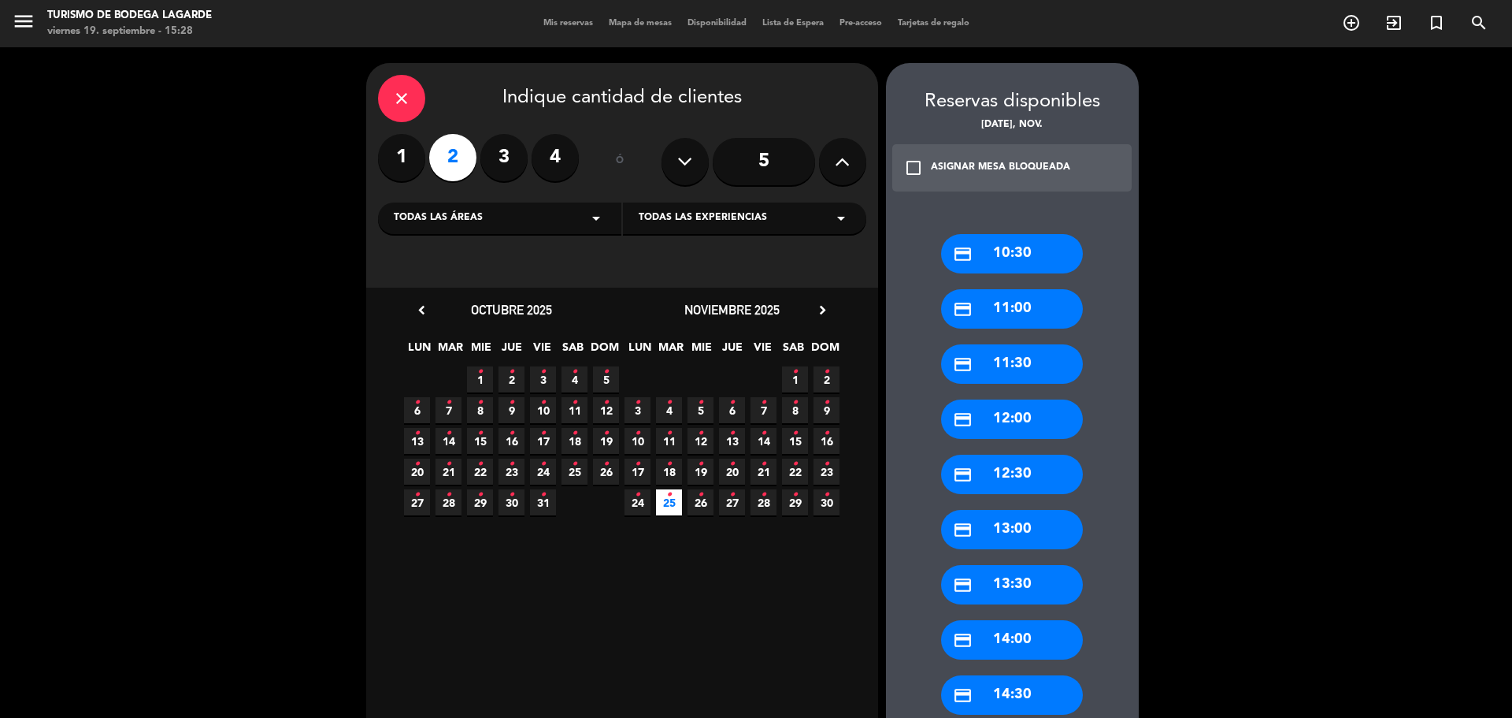
scroll to position [236, 0]
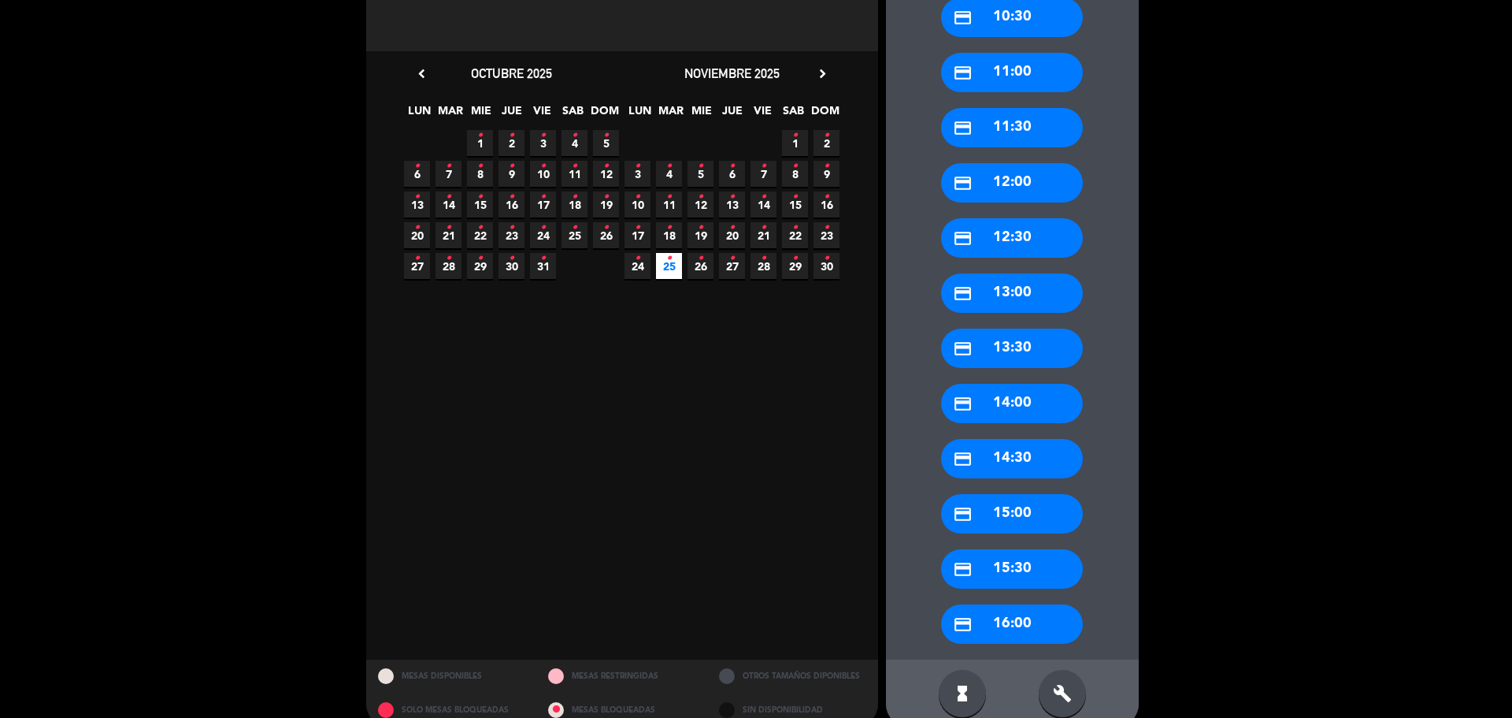
click at [1017, 624] on div "credit_card 16:00" at bounding box center [1012, 623] width 142 height 39
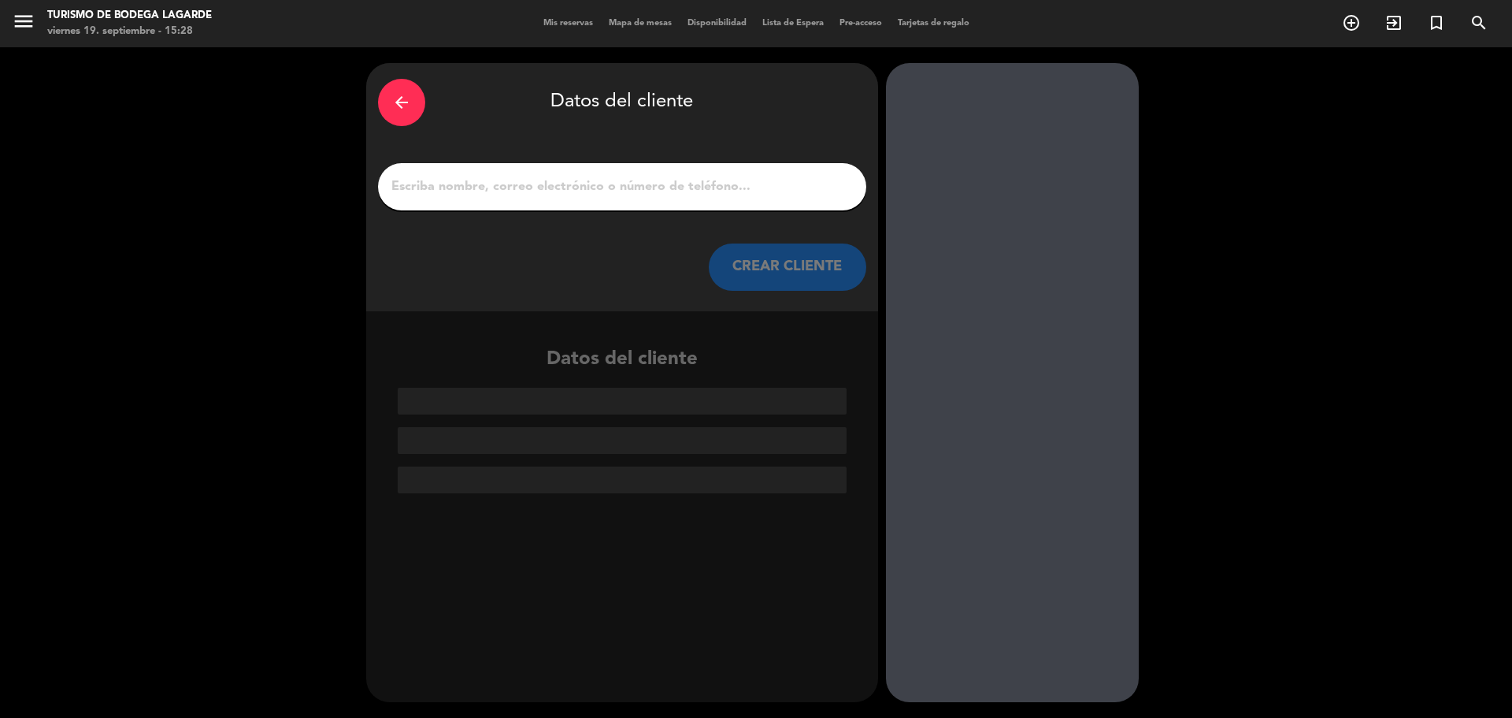
click at [500, 182] on input "1" at bounding box center [622, 187] width 465 height 22
paste input "intya Villagra"
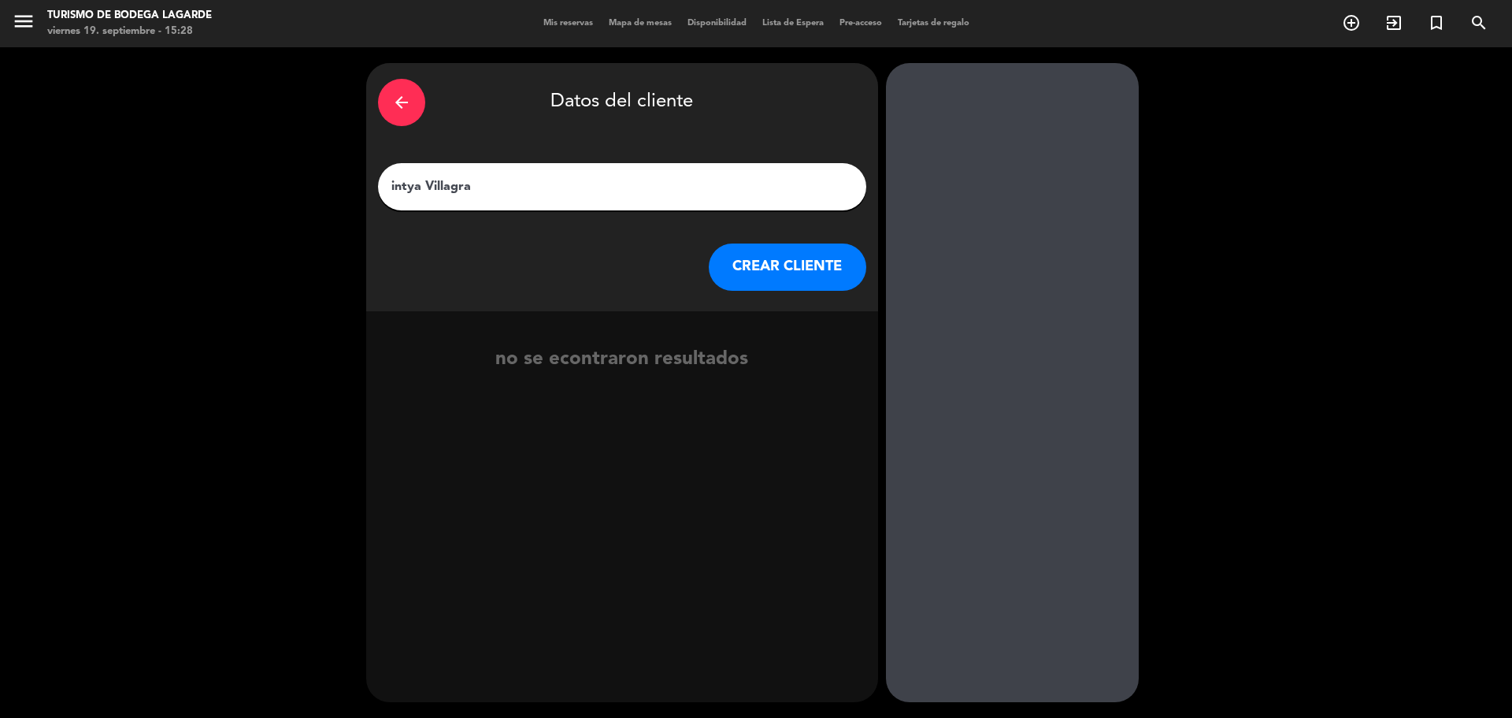
click at [392, 184] on input "intya Villagra" at bounding box center [622, 187] width 465 height 22
click at [518, 192] on input "[PERSON_NAME]" at bounding box center [622, 187] width 465 height 22
type input "[PERSON_NAME] - Wanderlust"
click at [774, 281] on button "CREAR CLIENTE" at bounding box center [788, 266] width 158 height 47
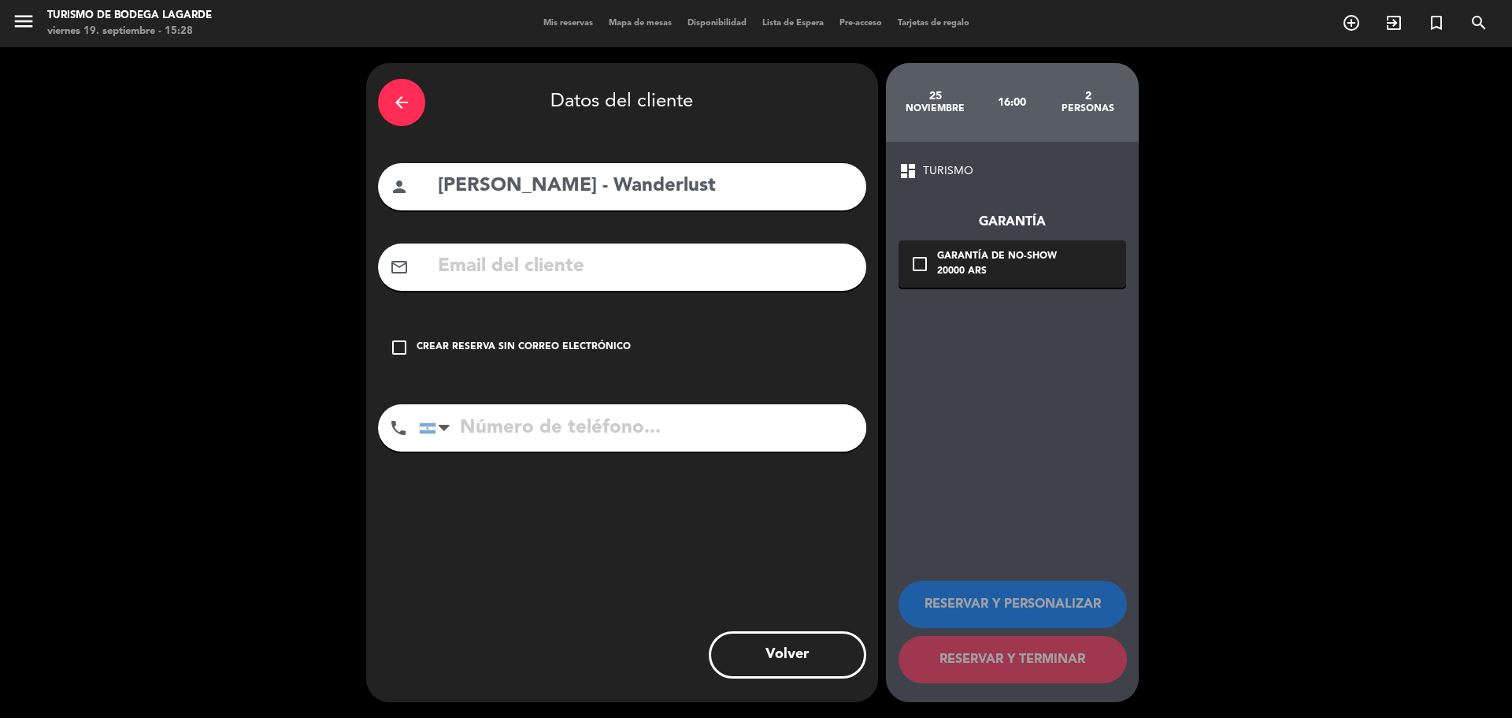
click at [563, 359] on div "check_box_outline_blank Crear reserva sin correo electrónico" at bounding box center [622, 347] width 488 height 47
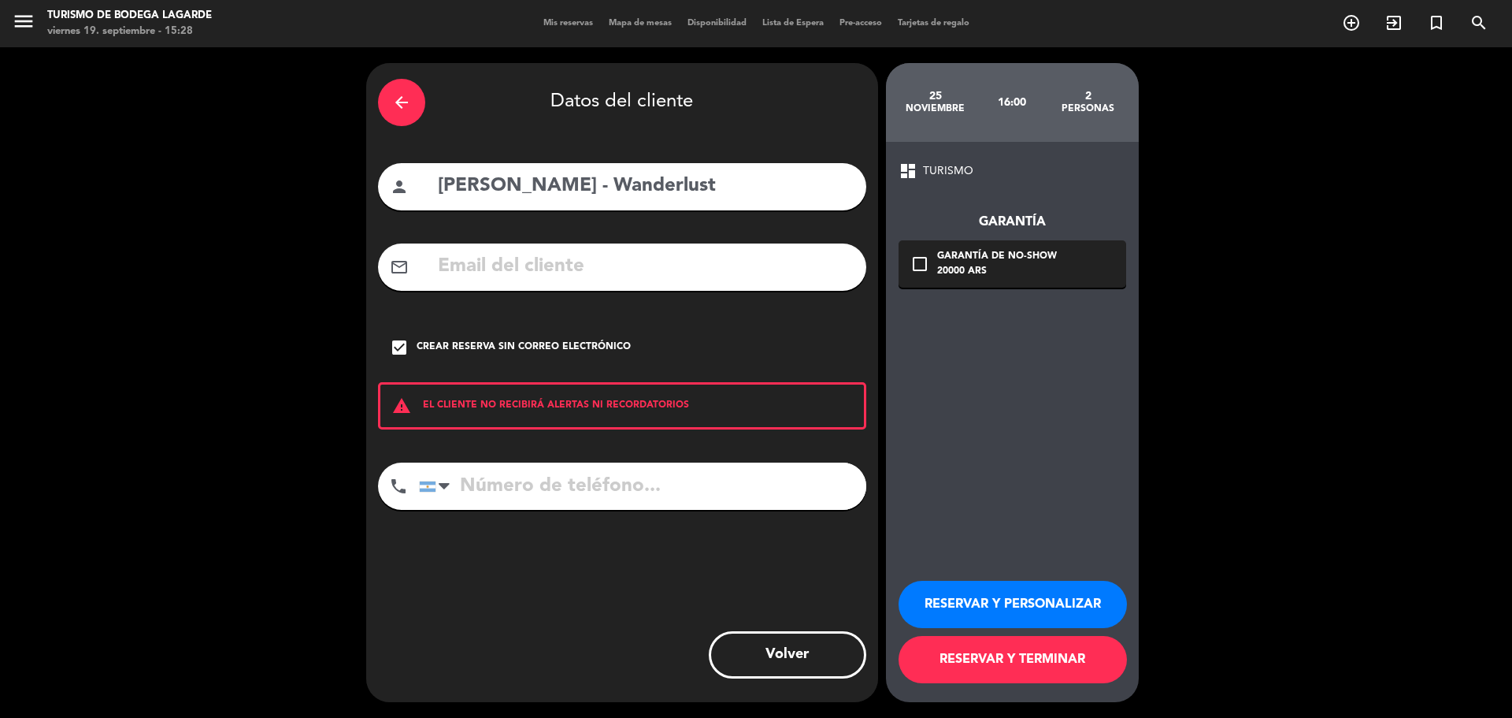
click at [989, 608] on button "RESERVAR Y PERSONALIZAR" at bounding box center [1013, 604] width 228 height 47
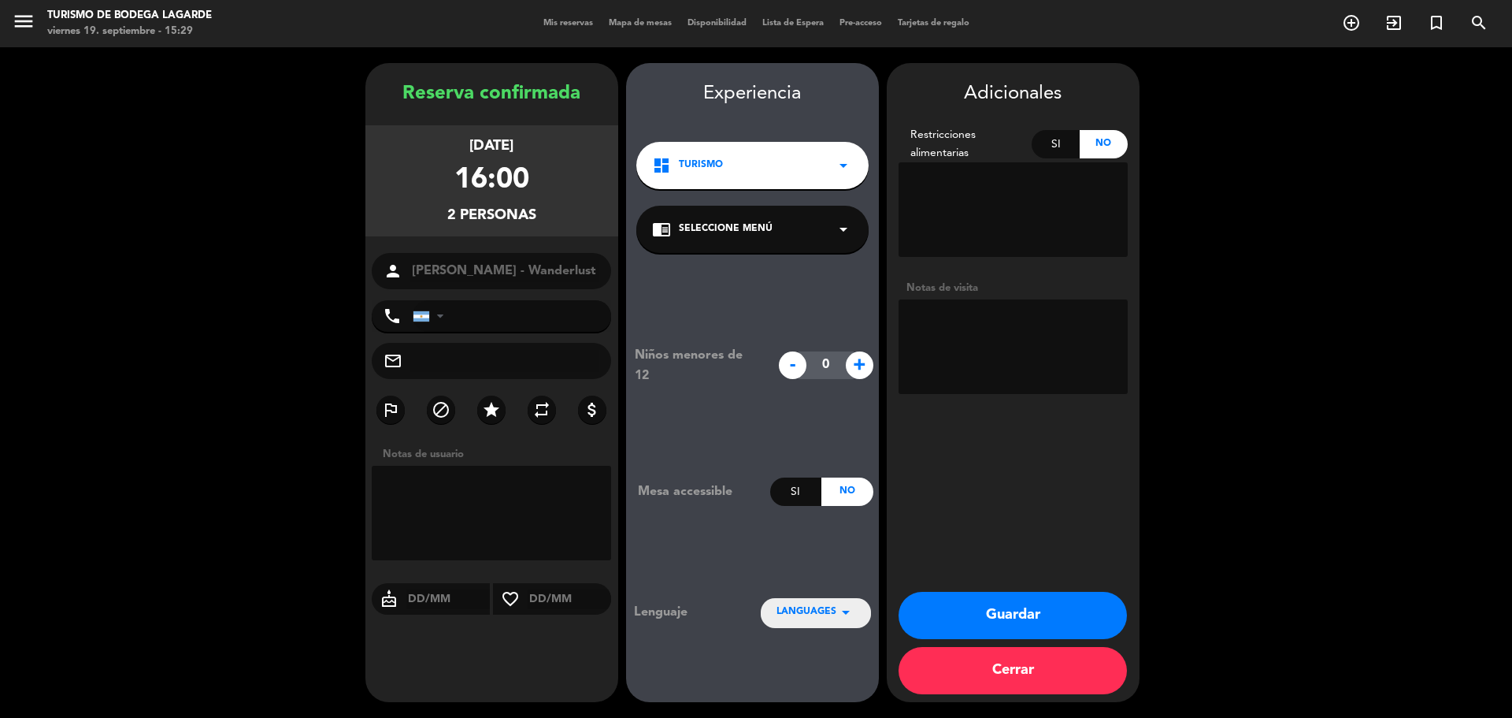
click at [978, 348] on textarea at bounding box center [1013, 346] width 229 height 95
click at [984, 320] on textarea at bounding box center [1013, 346] width 229 height 95
click at [769, 231] on span "Seleccione Menú" at bounding box center [726, 229] width 94 height 16
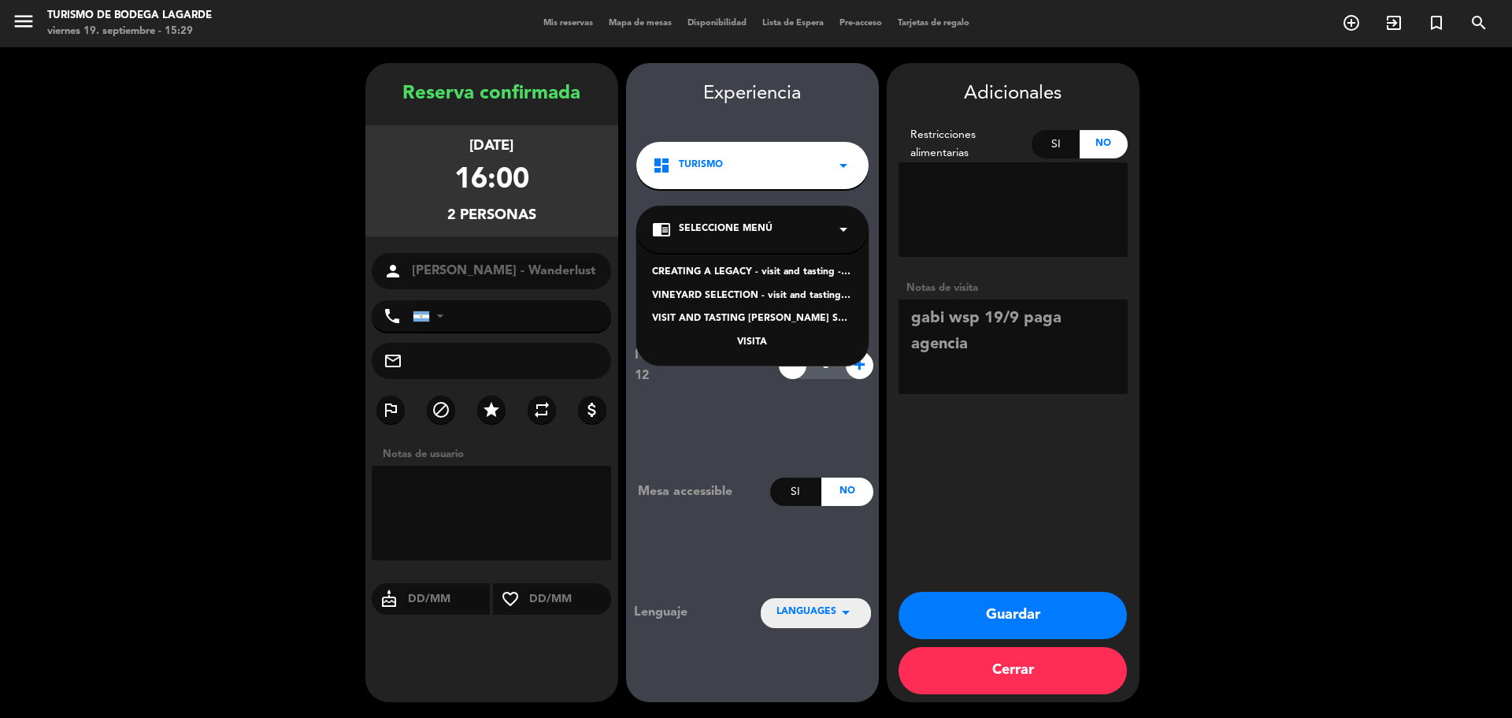
click at [700, 267] on div "CREATING A LEGACY - visit and tasting - Spanish" at bounding box center [752, 273] width 201 height 16
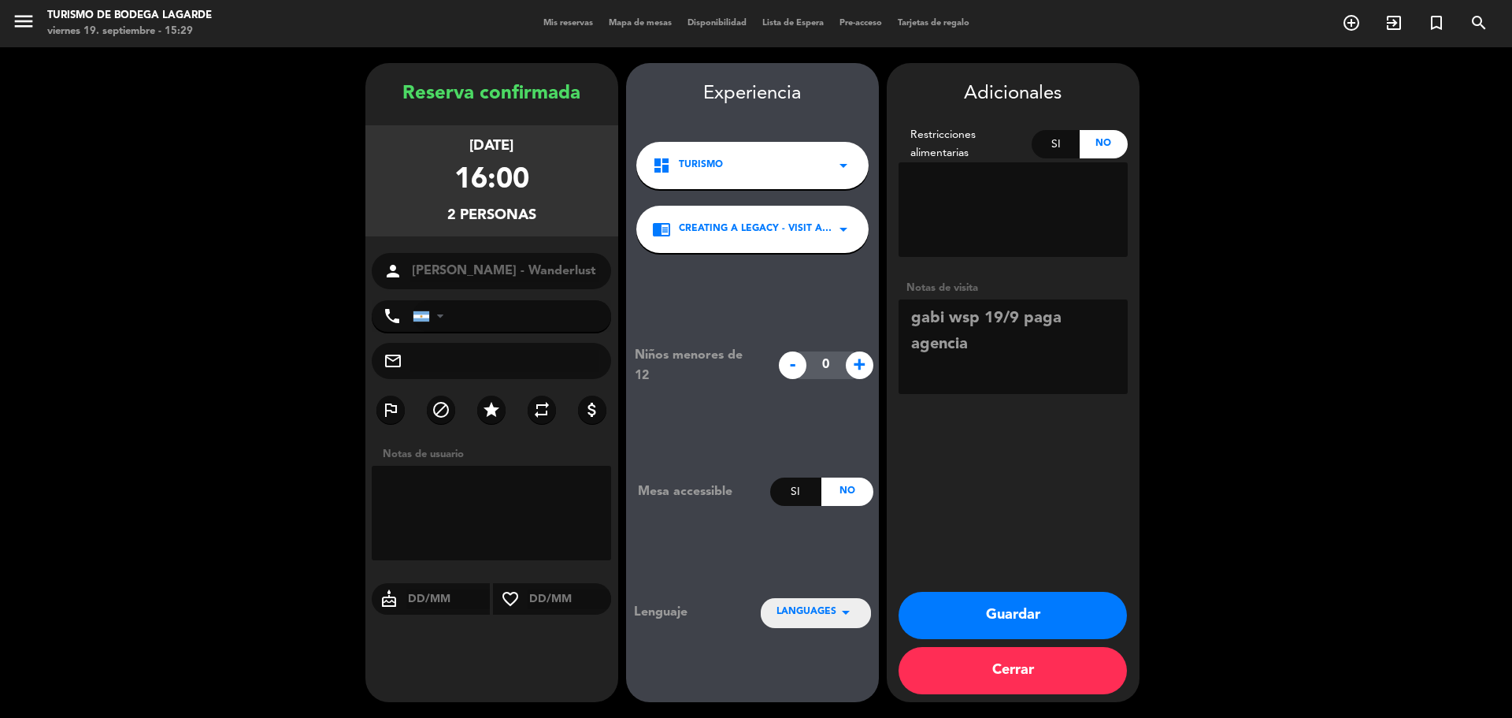
click at [993, 349] on textarea at bounding box center [1013, 346] width 229 height 95
type textarea "[PERSON_NAME] wsp 19/9 paga agencia, falta mail"
click at [1001, 624] on button "Guardar" at bounding box center [1013, 615] width 228 height 47
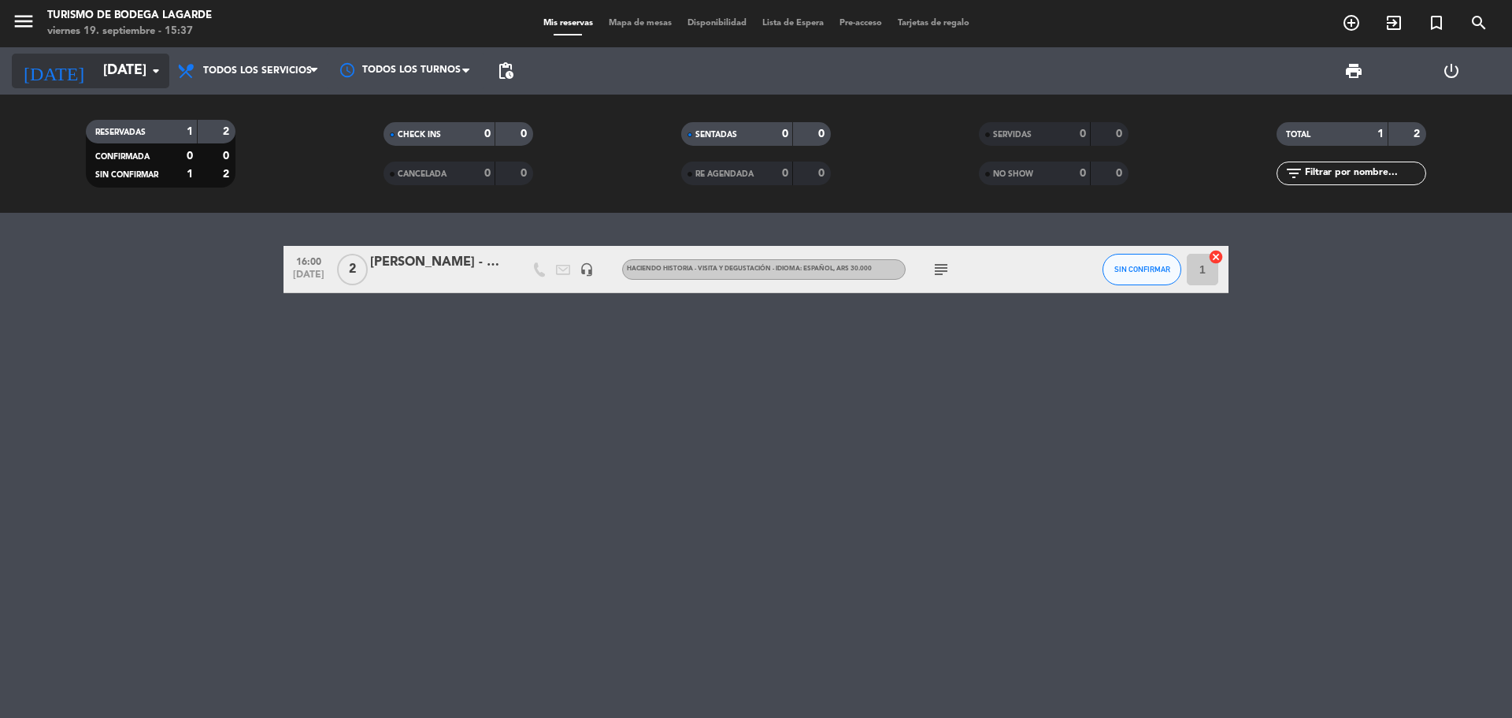
click at [128, 65] on input "[DATE]" at bounding box center [186, 71] width 183 height 32
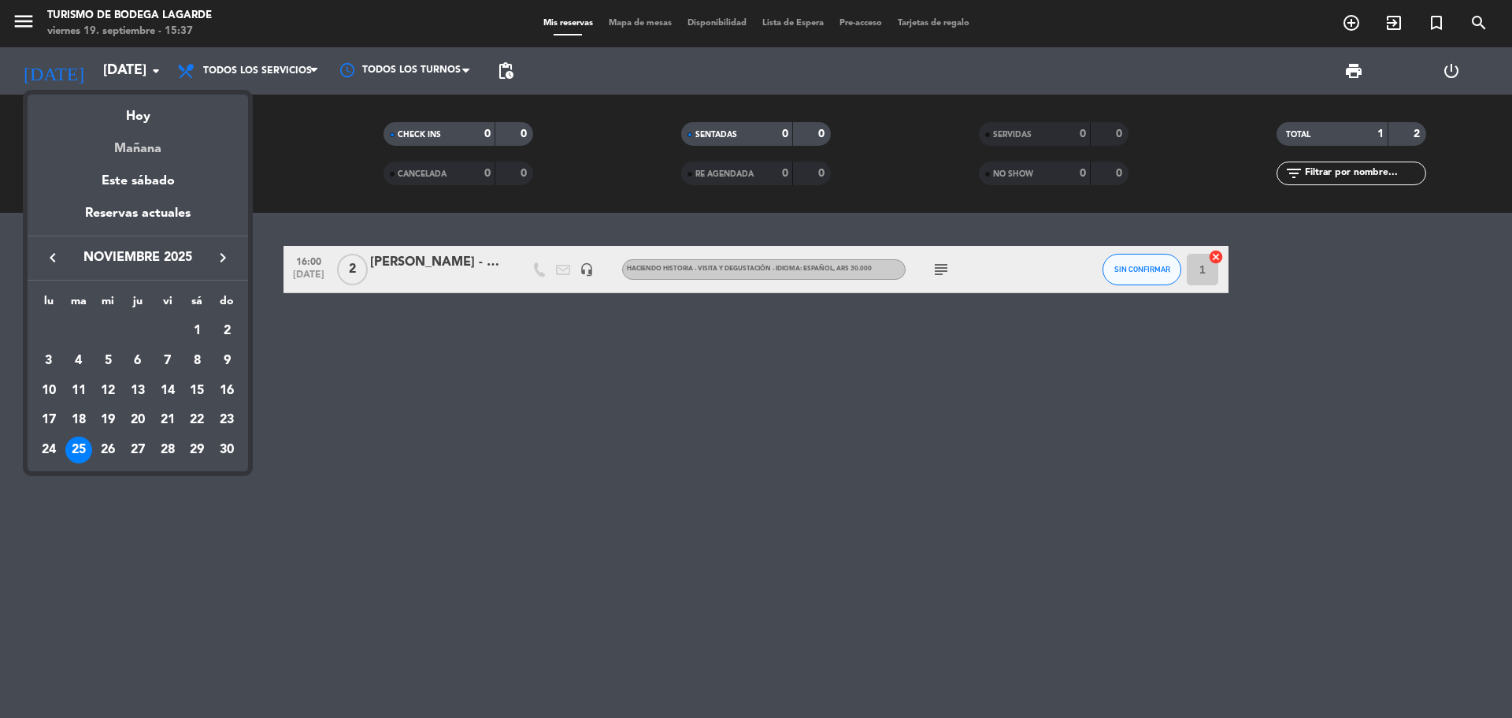
click at [140, 132] on div "Mañana" at bounding box center [138, 143] width 221 height 32
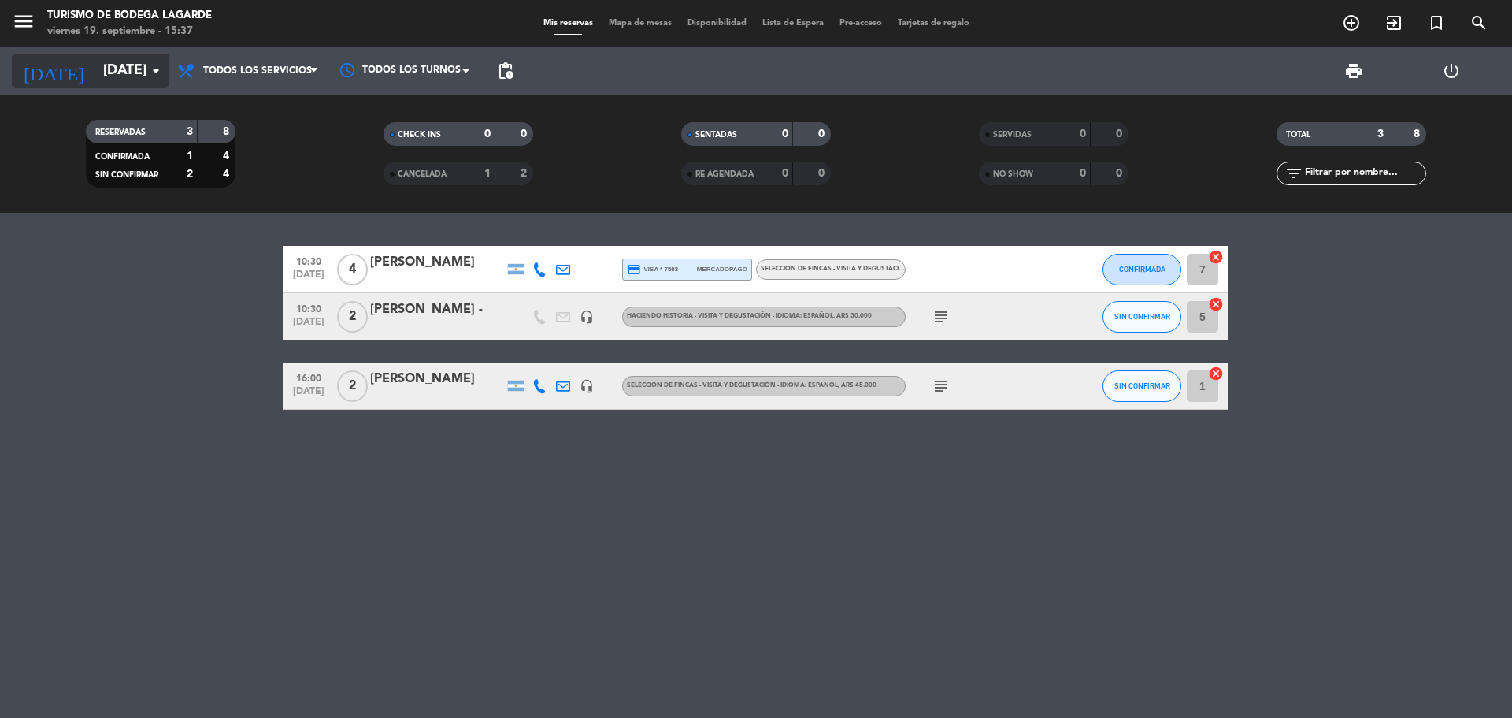
click at [110, 68] on input "[DATE]" at bounding box center [186, 71] width 183 height 32
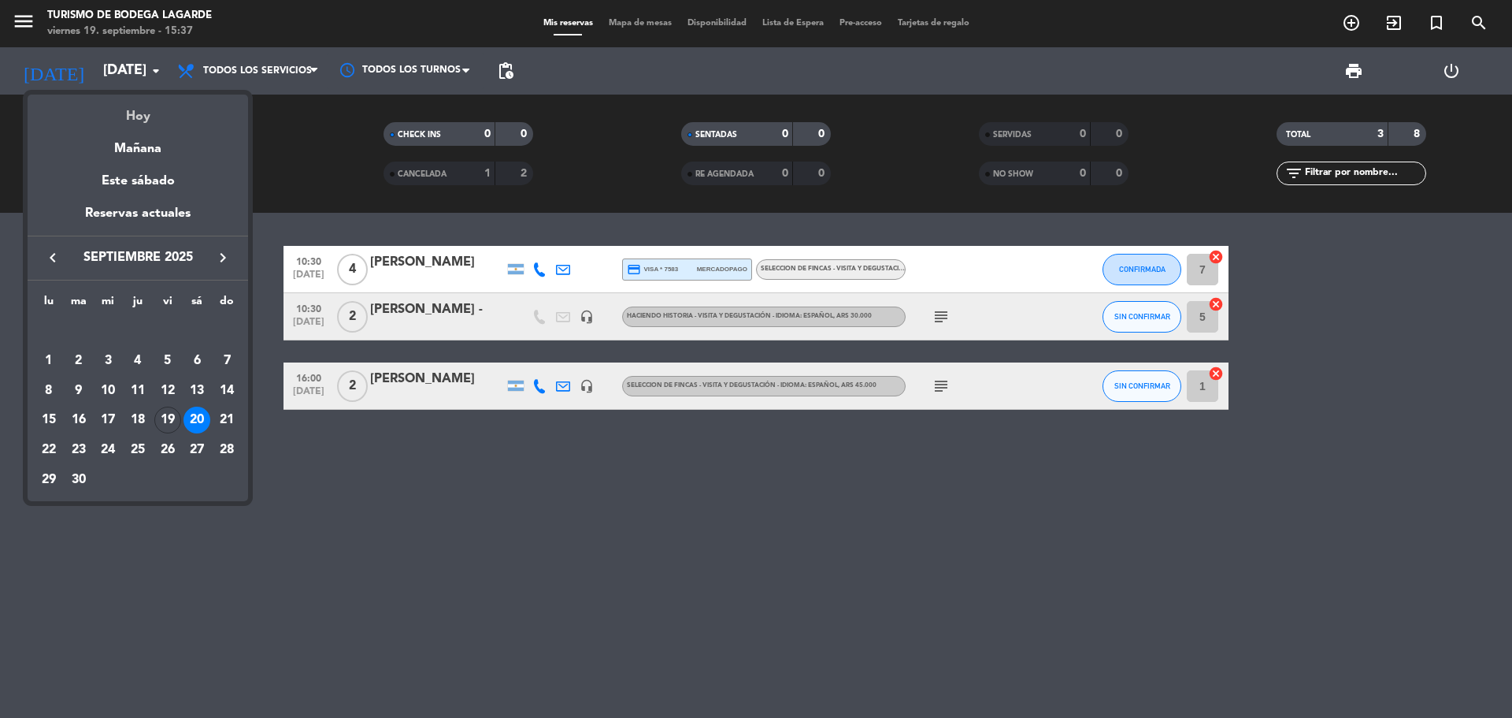
click at [132, 109] on div "Hoy" at bounding box center [138, 111] width 221 height 32
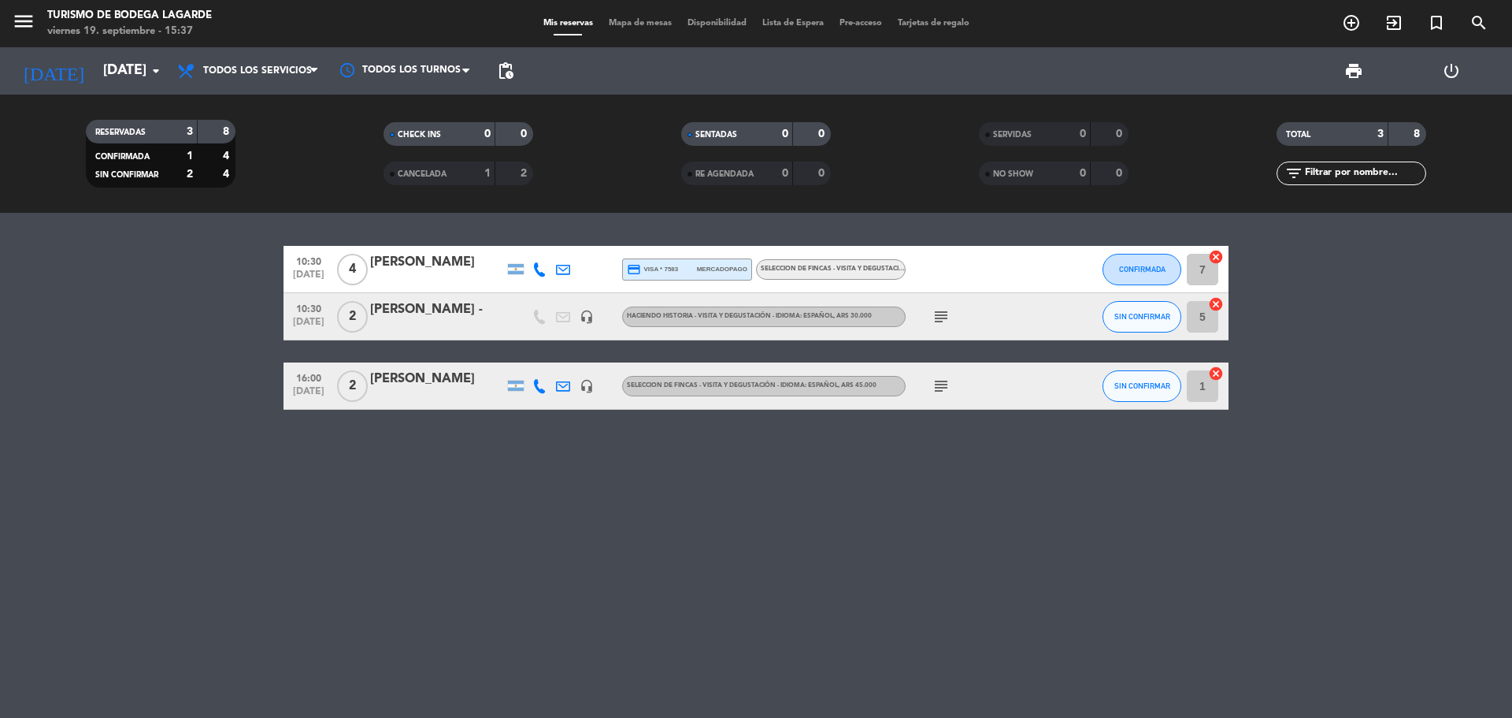
type input "[DATE]"
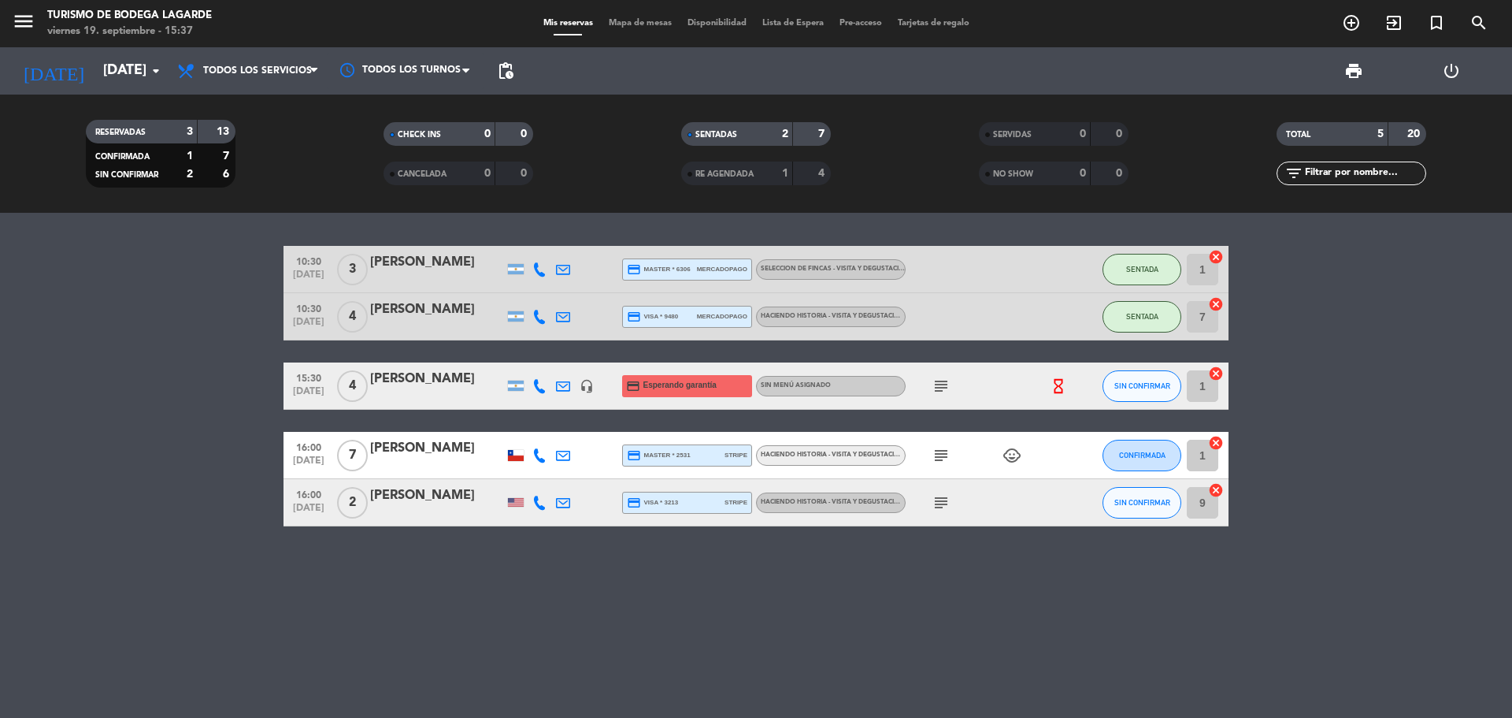
click at [1010, 456] on icon "child_care" at bounding box center [1012, 455] width 19 height 19
click at [640, 565] on div "10:30 [DATE] 3 [PERSON_NAME] credit_card master * 6306 mercadopago SELECCION DE…" at bounding box center [756, 465] width 1512 height 505
click at [1156, 447] on button "CONFIRMADA" at bounding box center [1142, 456] width 79 height 32
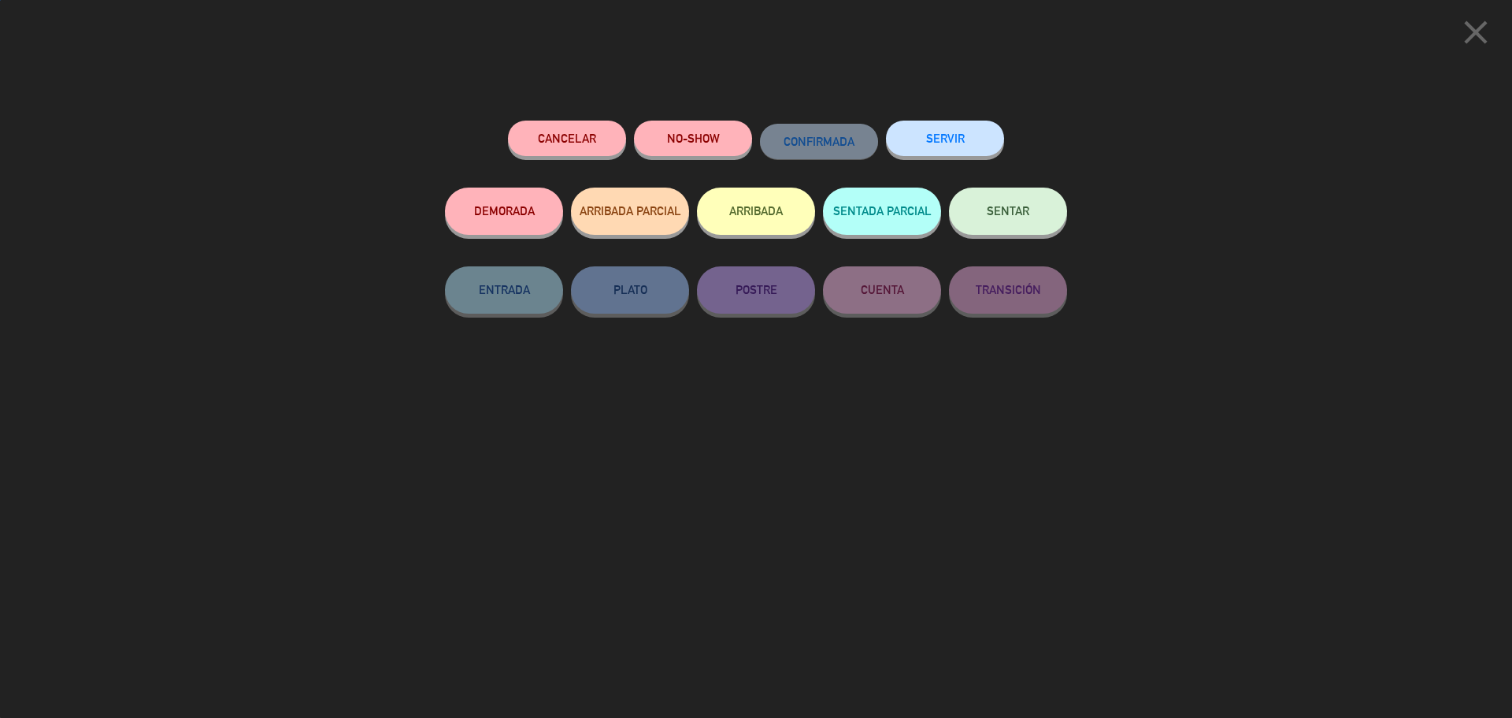
click at [1026, 225] on button "SENTAR" at bounding box center [1008, 210] width 118 height 47
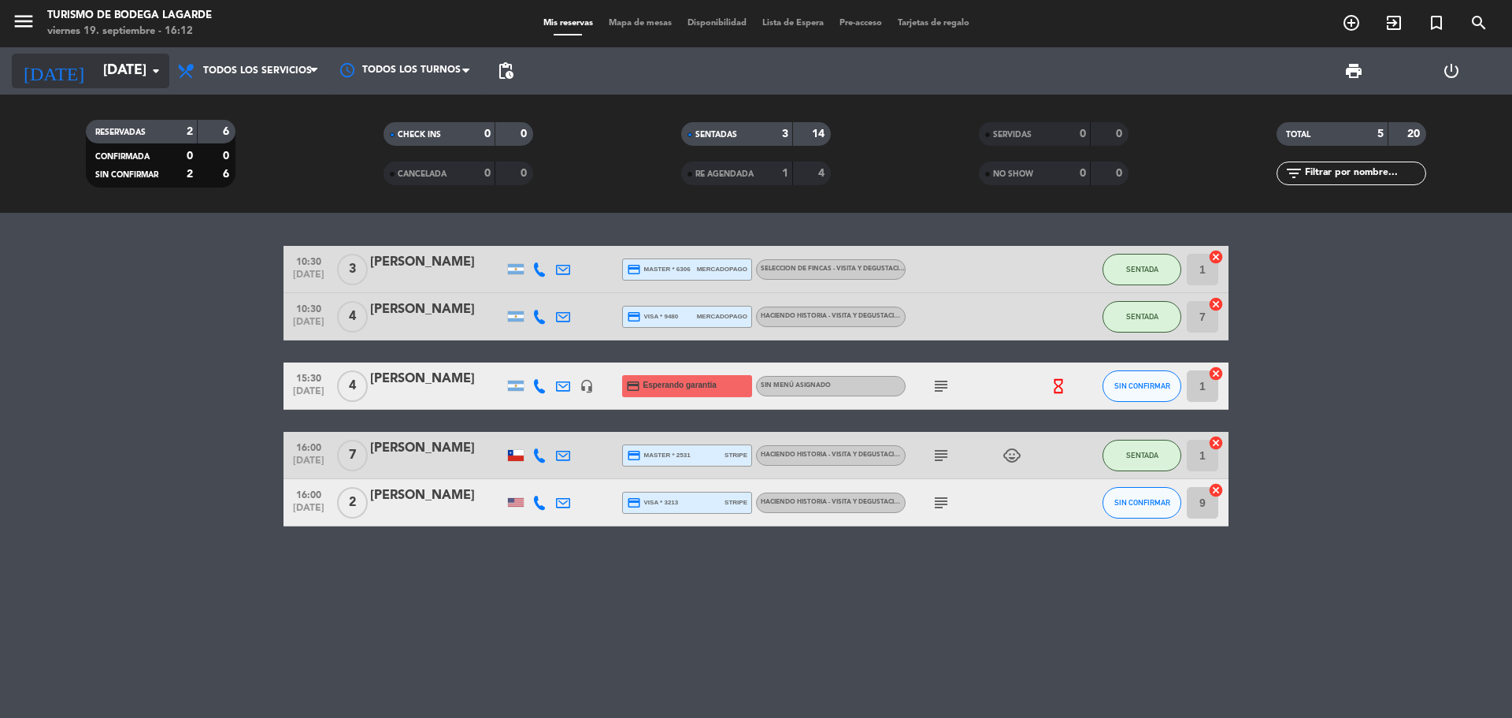
click at [108, 70] on input "[DATE]" at bounding box center [186, 71] width 183 height 32
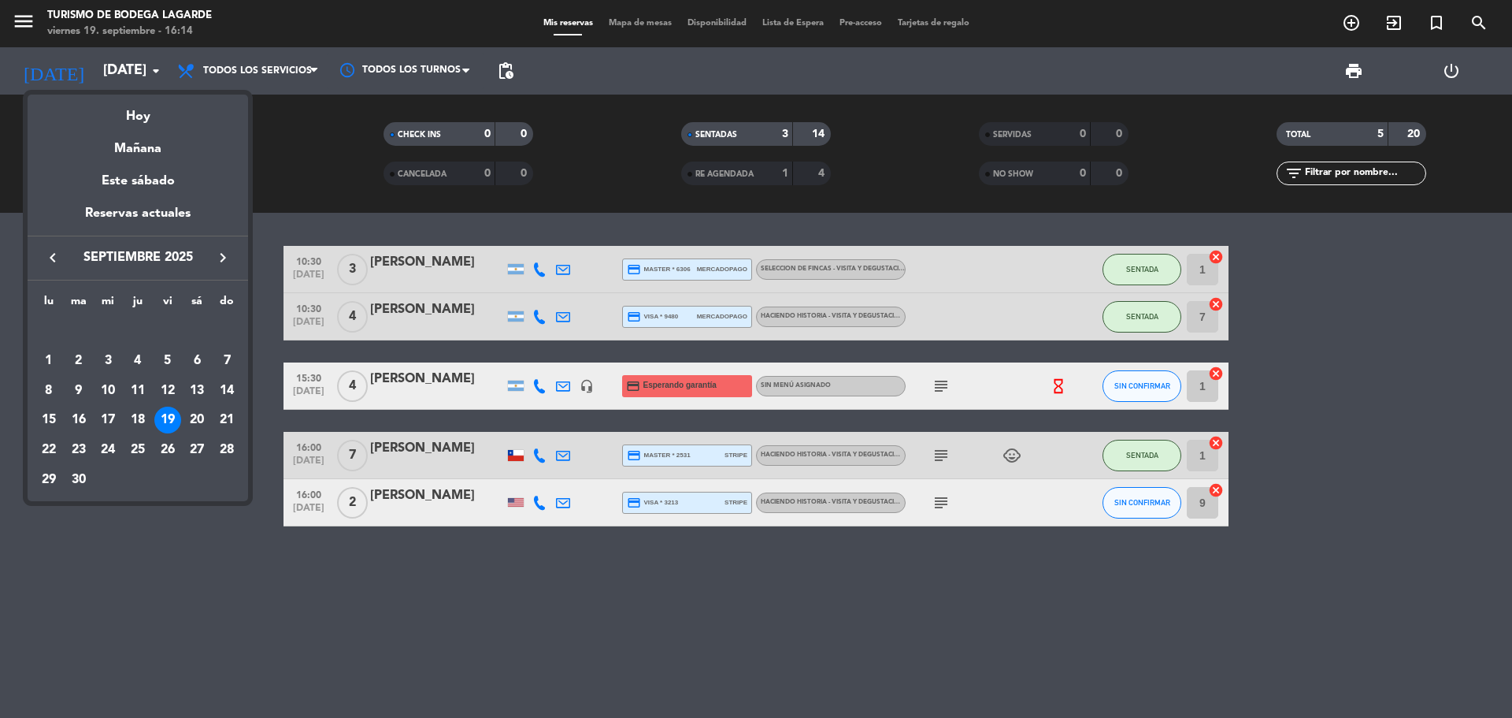
click at [447, 555] on div at bounding box center [756, 359] width 1512 height 718
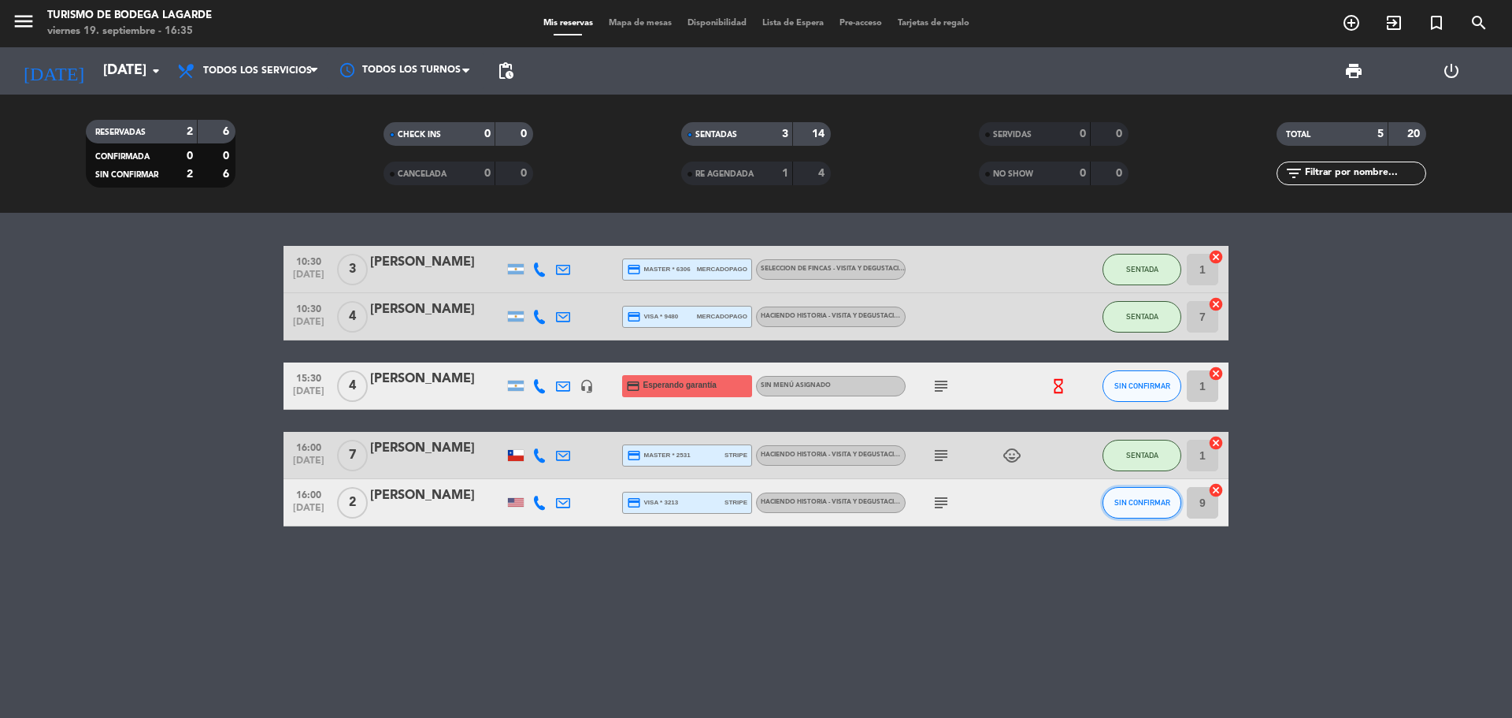
click at [1131, 501] on span "SIN CONFIRMAR" at bounding box center [1143, 502] width 56 height 9
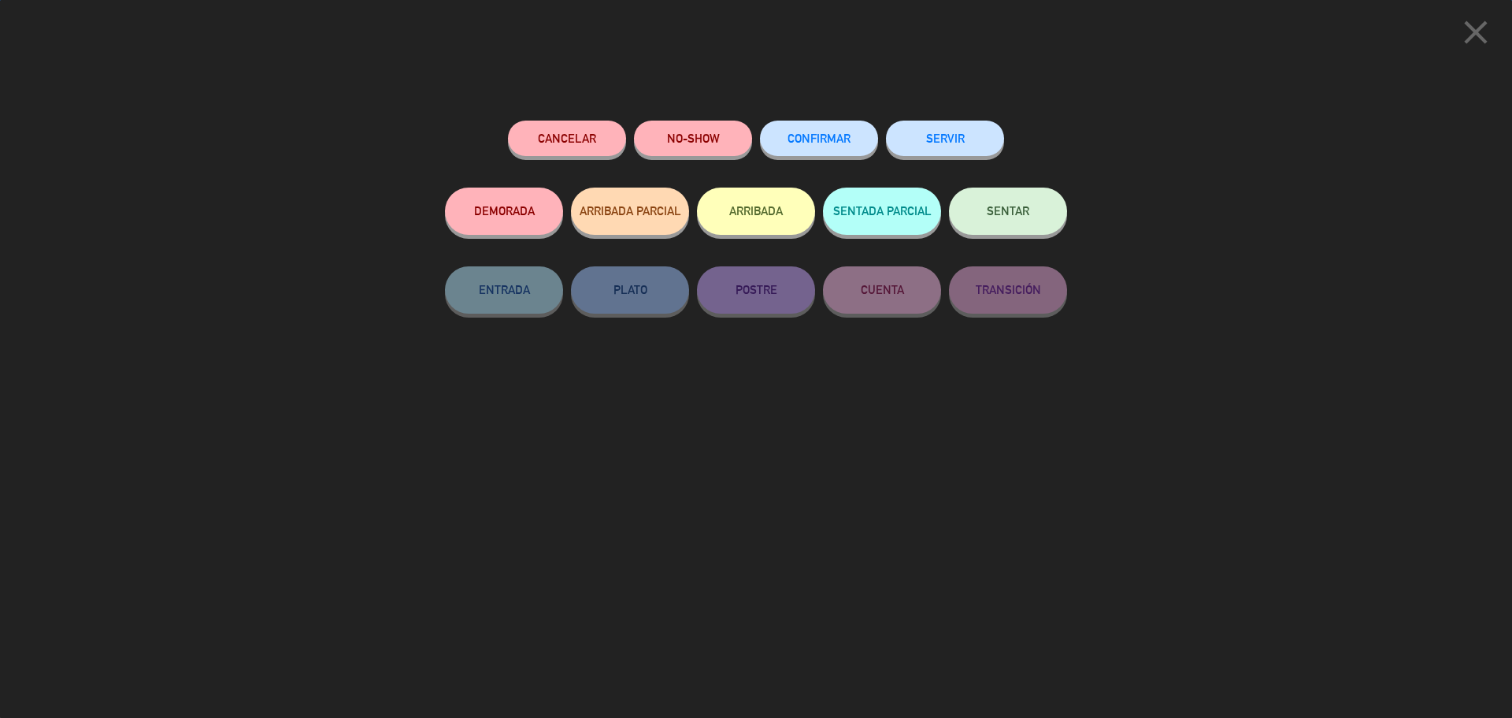
click at [984, 197] on button "SENTAR" at bounding box center [1008, 210] width 118 height 47
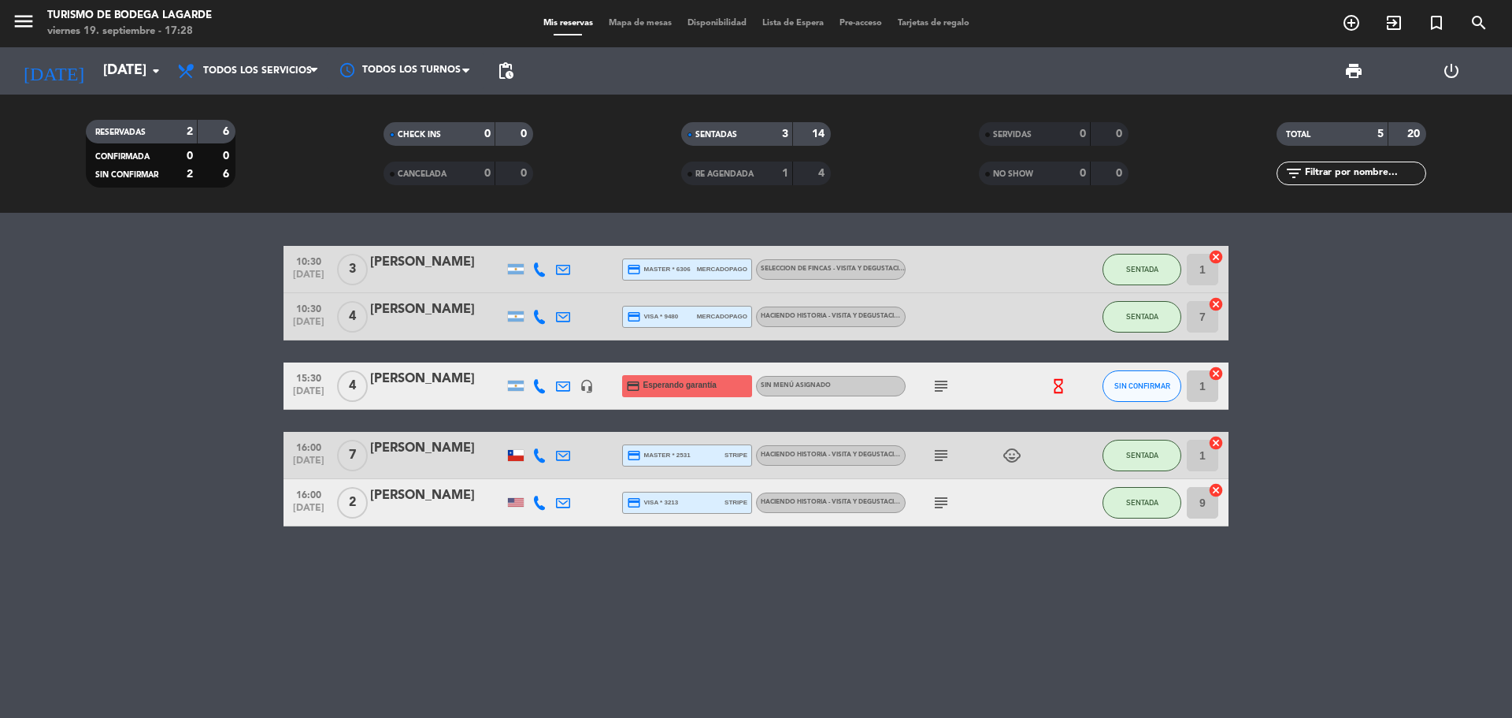
click at [429, 382] on div "[PERSON_NAME]" at bounding box center [437, 379] width 134 height 20
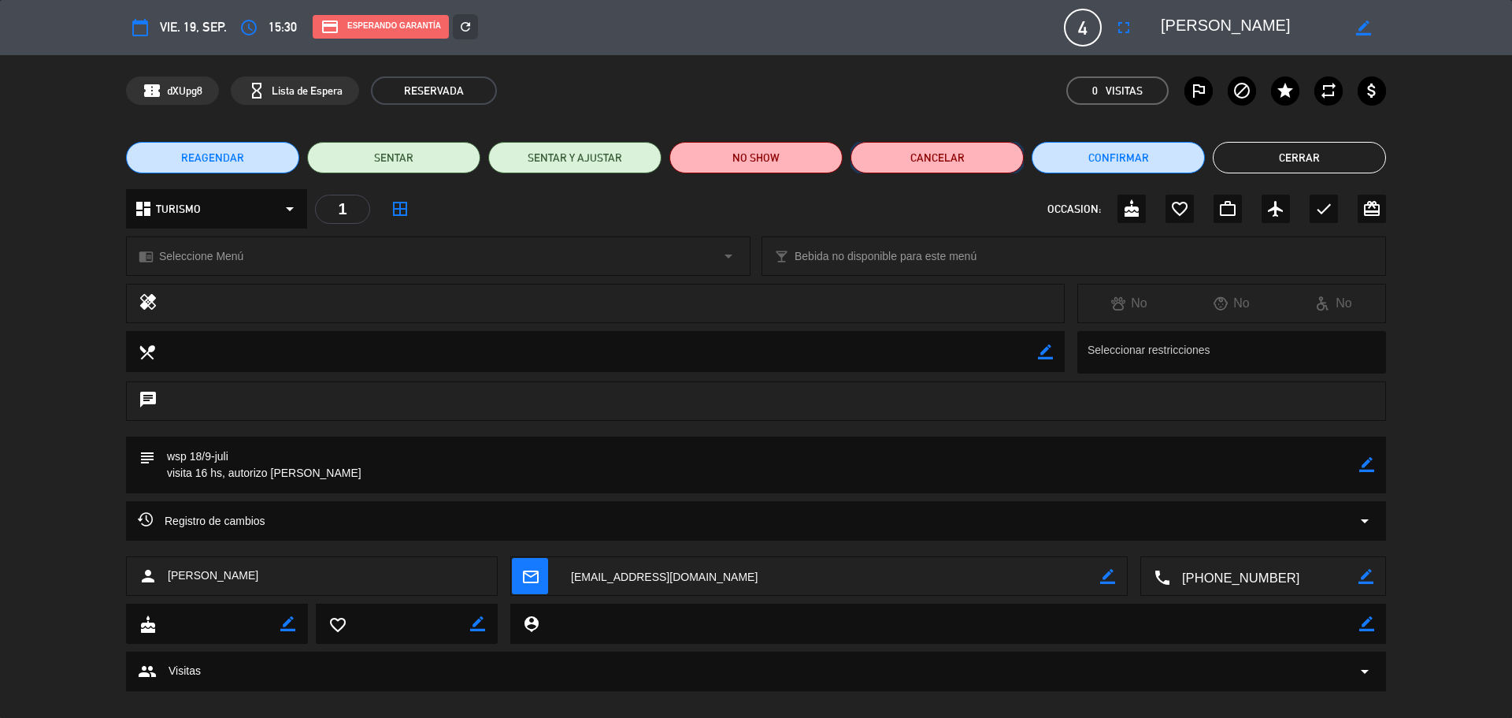
click at [908, 150] on button "Cancelar" at bounding box center [937, 158] width 173 height 32
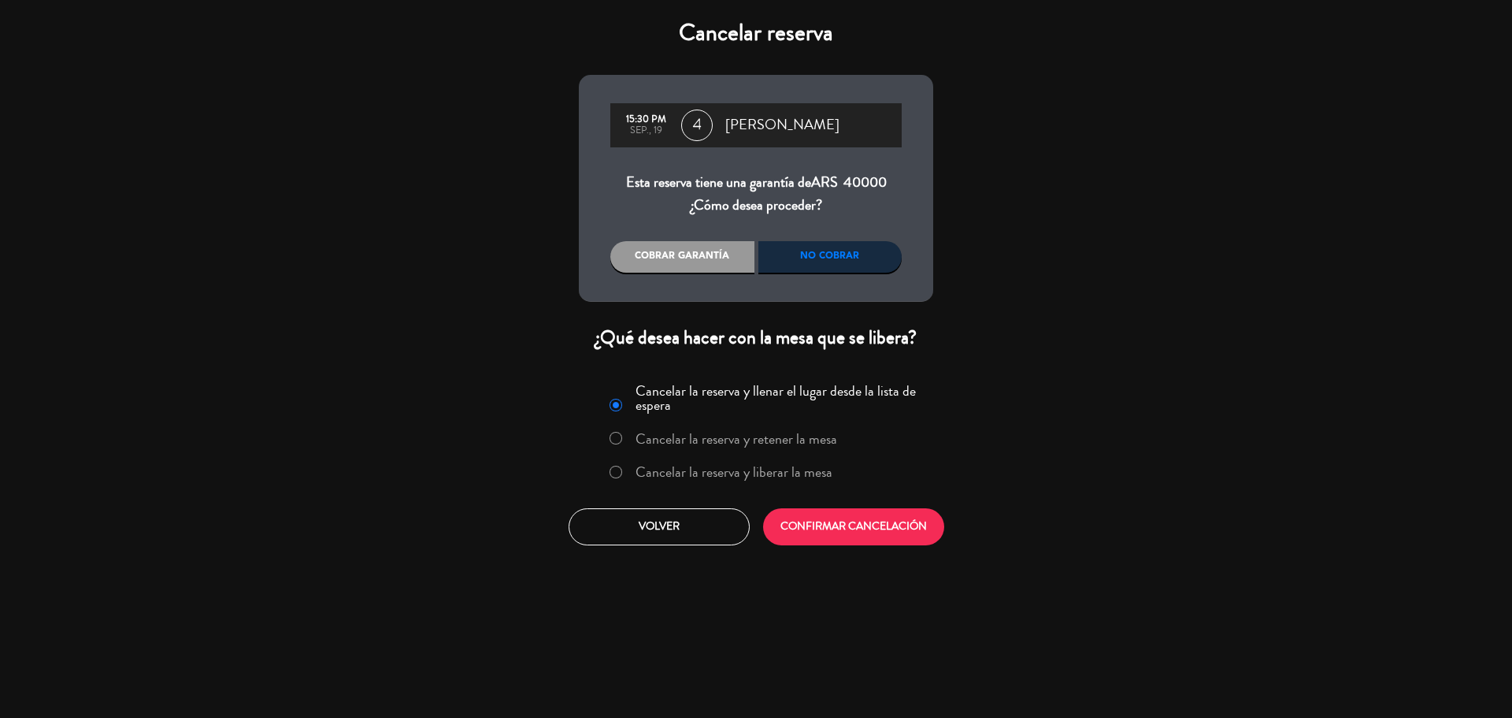
click at [772, 479] on label "Cancelar la reserva y liberar la mesa" at bounding box center [734, 472] width 197 height 14
click at [839, 524] on button "CONFIRMAR CANCELACIÓN" at bounding box center [853, 526] width 181 height 37
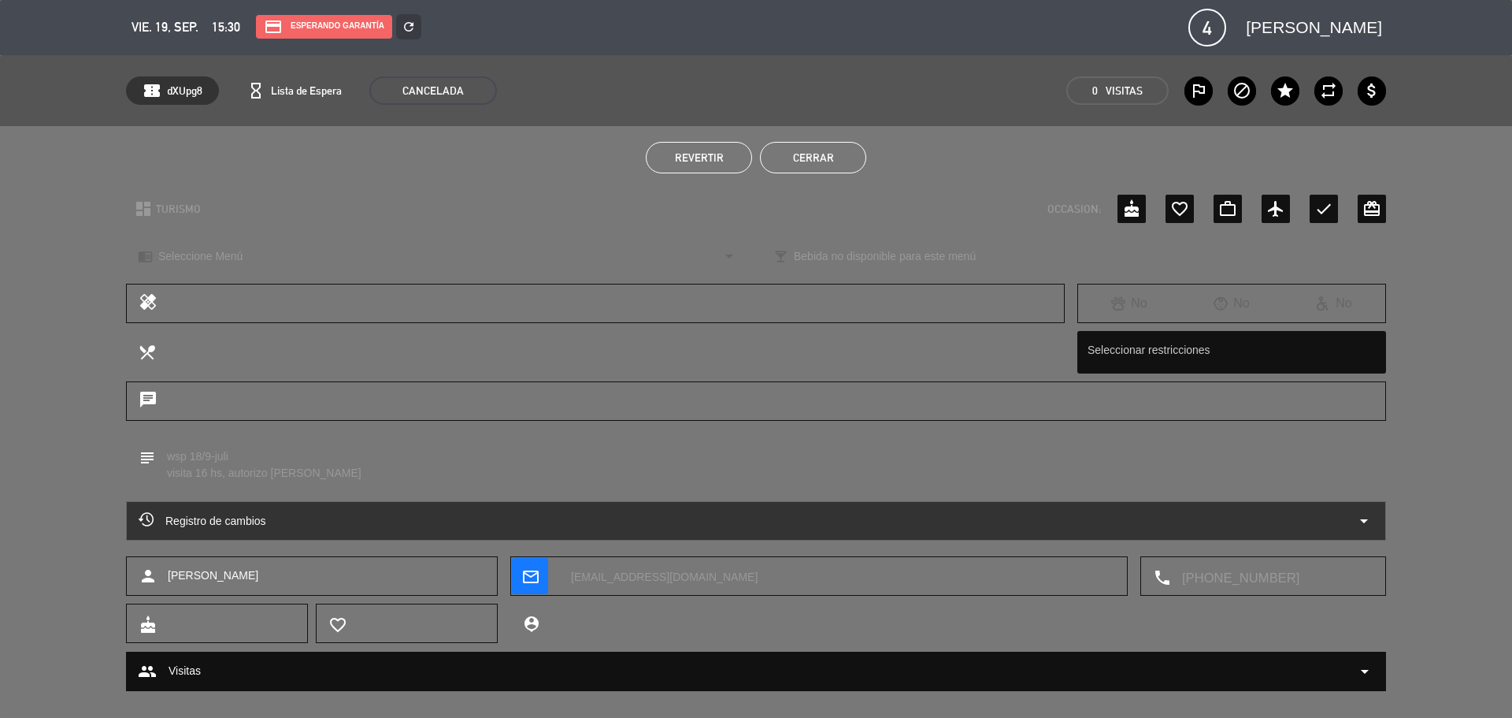
click at [796, 160] on button "Cerrar" at bounding box center [813, 158] width 106 height 32
